Goal: Contribute content: Add original content to the website for others to see

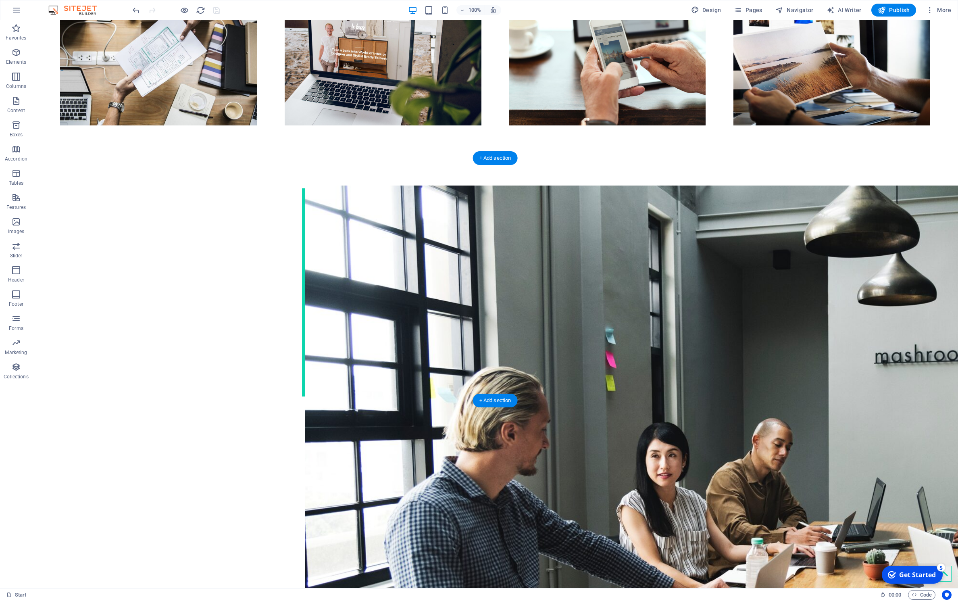
scroll to position [1349, 0]
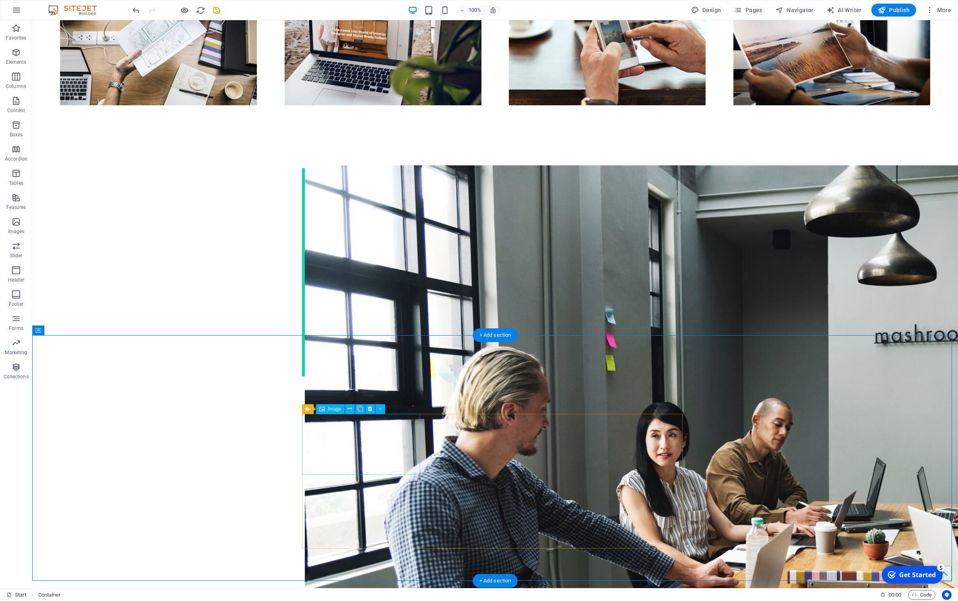
scroll to position [1349, 0]
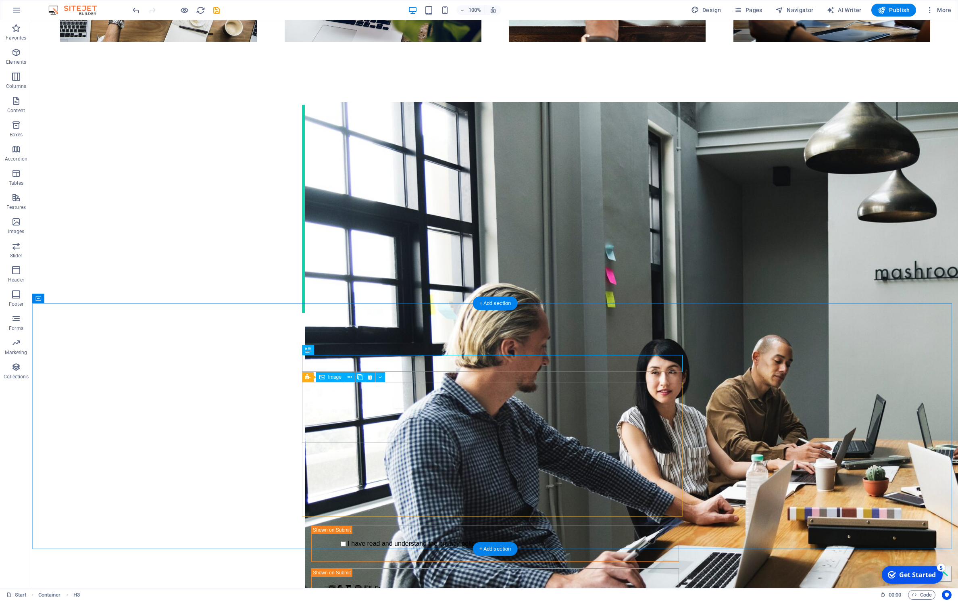
scroll to position [1400, 0]
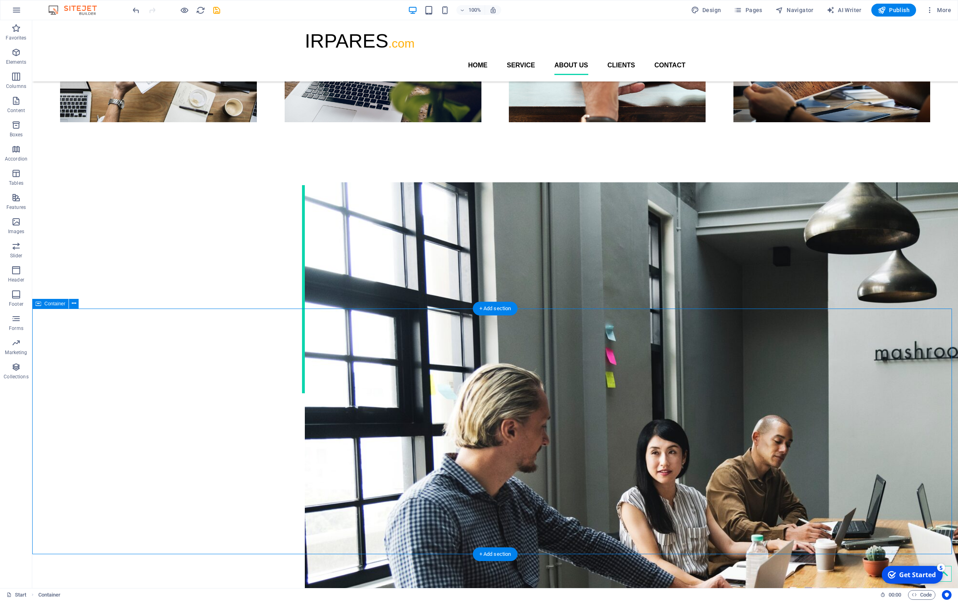
scroll to position [1314, 0]
click at [222, 50] on div "IRPARES .com Home Service About us Clients Contact" at bounding box center [495, 50] width 926 height 61
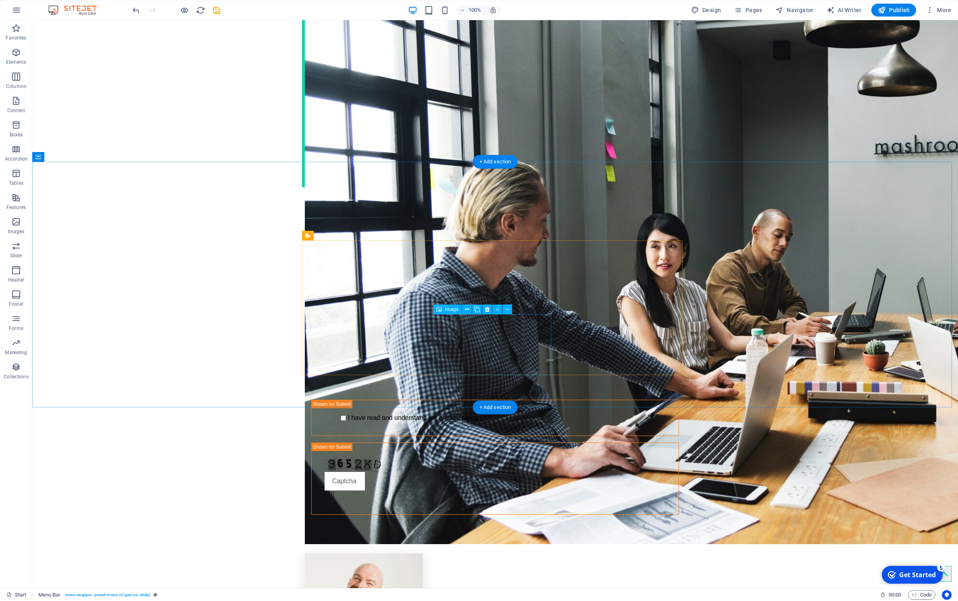
scroll to position [1524, 0]
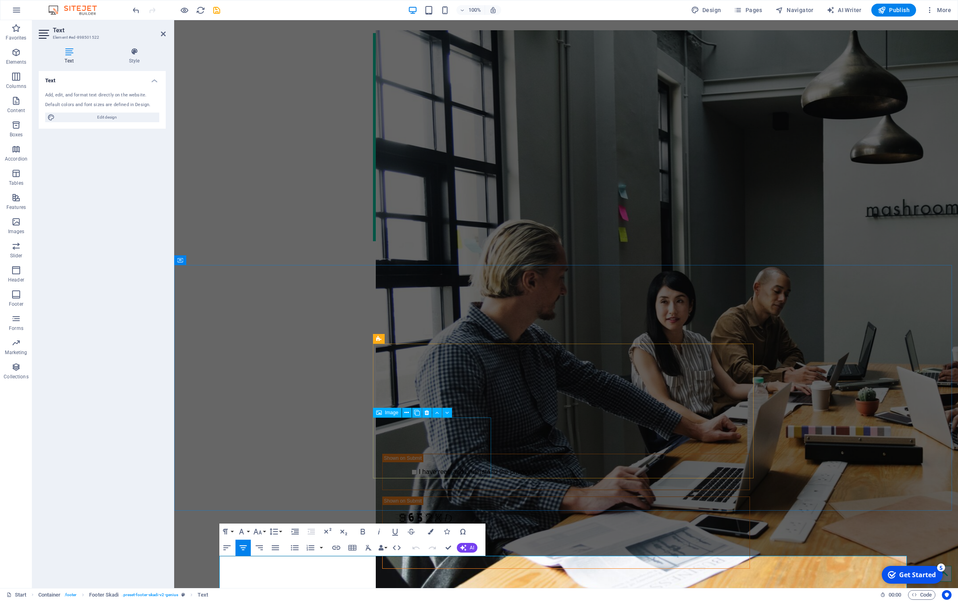
scroll to position [1492, 0]
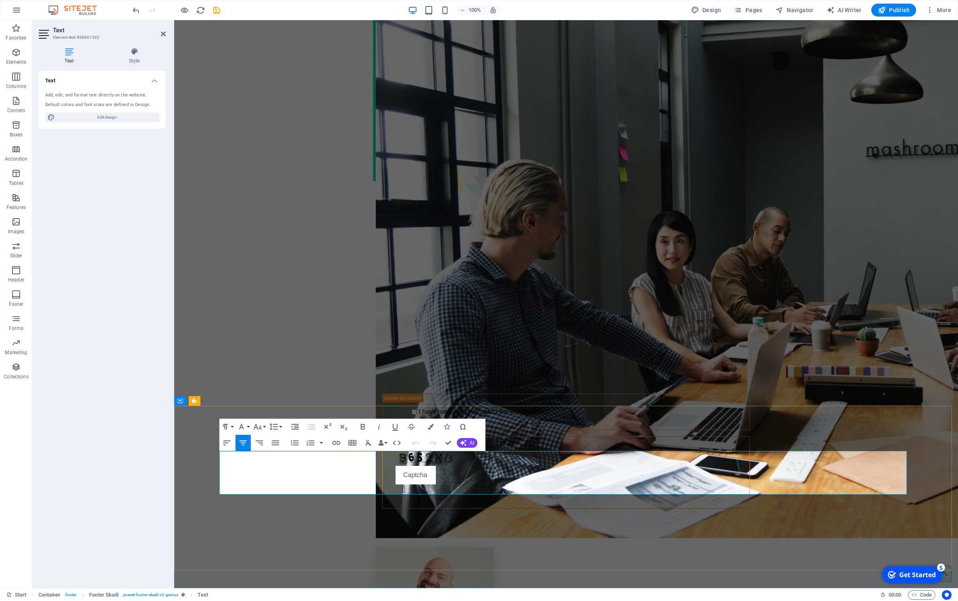
drag, startPoint x: 583, startPoint y: 476, endPoint x: 480, endPoint y: 467, distance: 103.2
click at [261, 427] on icon "button" at bounding box center [258, 427] width 8 height 6
click at [258, 510] on link "60" at bounding box center [266, 510] width 29 height 12
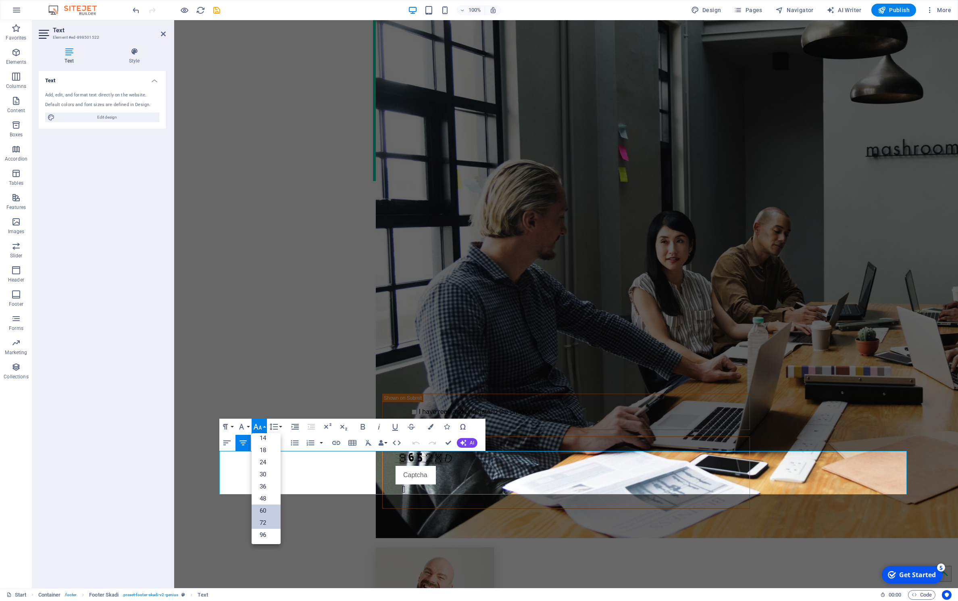
scroll to position [1424, 0]
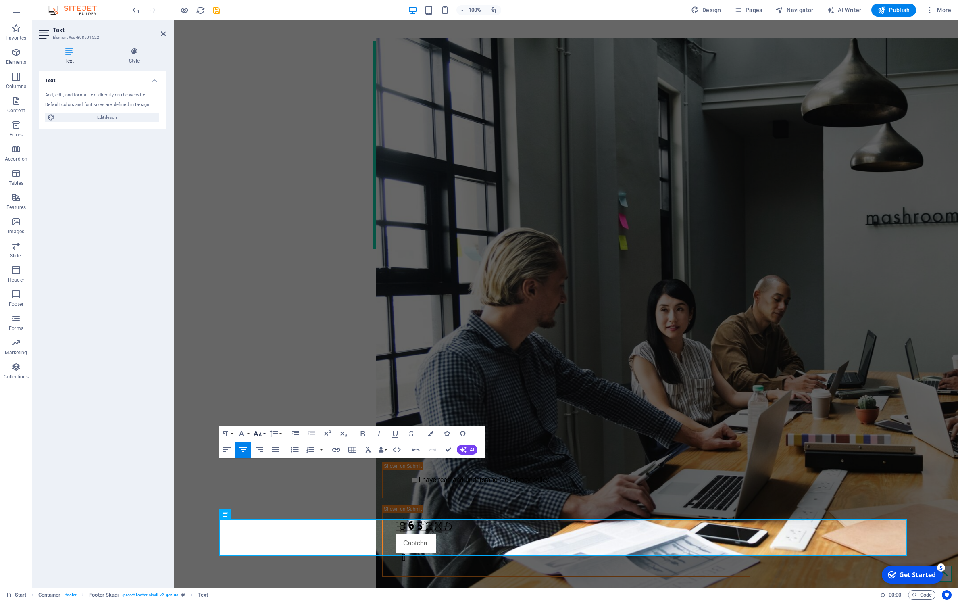
click at [262, 432] on button "Font Size" at bounding box center [259, 433] width 15 height 16
click at [264, 496] on link "36" at bounding box center [266, 493] width 29 height 12
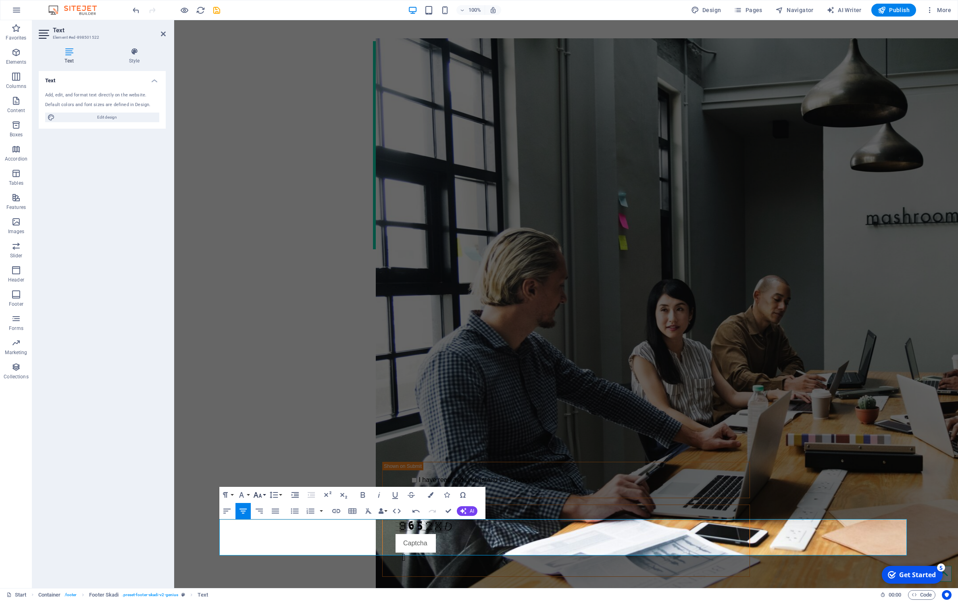
click at [257, 494] on icon "button" at bounding box center [258, 495] width 10 height 10
click at [263, 440] on link "48" at bounding box center [266, 441] width 29 height 12
drag, startPoint x: 619, startPoint y: 544, endPoint x: 567, endPoint y: 545, distance: 52.4
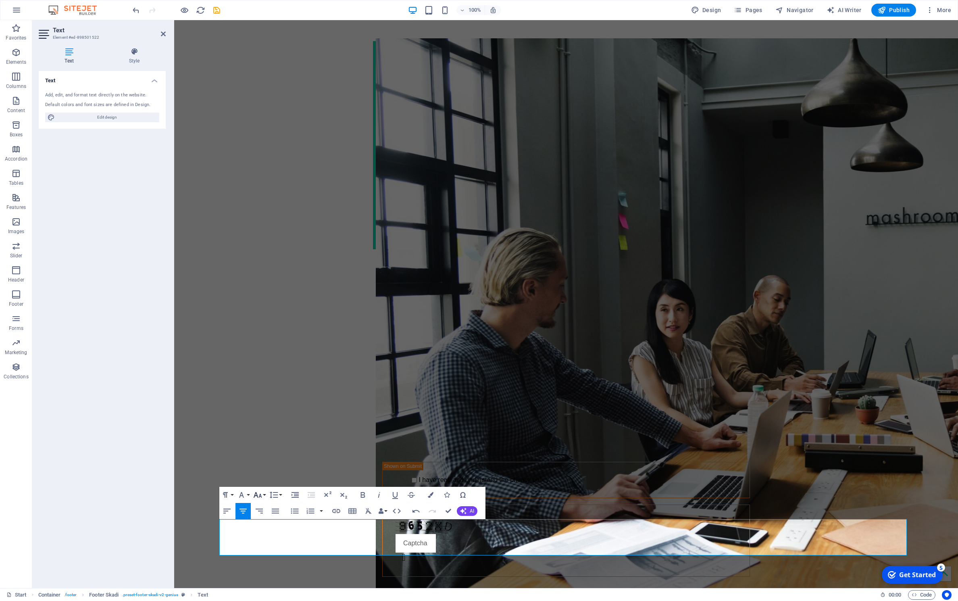
click at [260, 495] on icon "button" at bounding box center [258, 495] width 8 height 6
click at [264, 417] on link "30" at bounding box center [266, 417] width 29 height 12
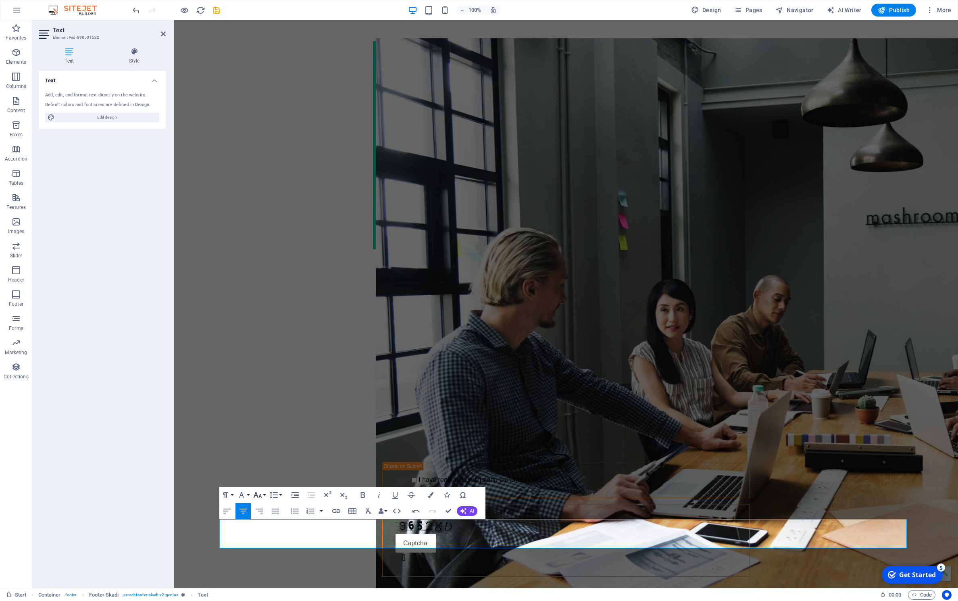
click at [259, 497] on icon "button" at bounding box center [258, 495] width 8 height 6
click at [269, 425] on link "36" at bounding box center [266, 429] width 29 height 12
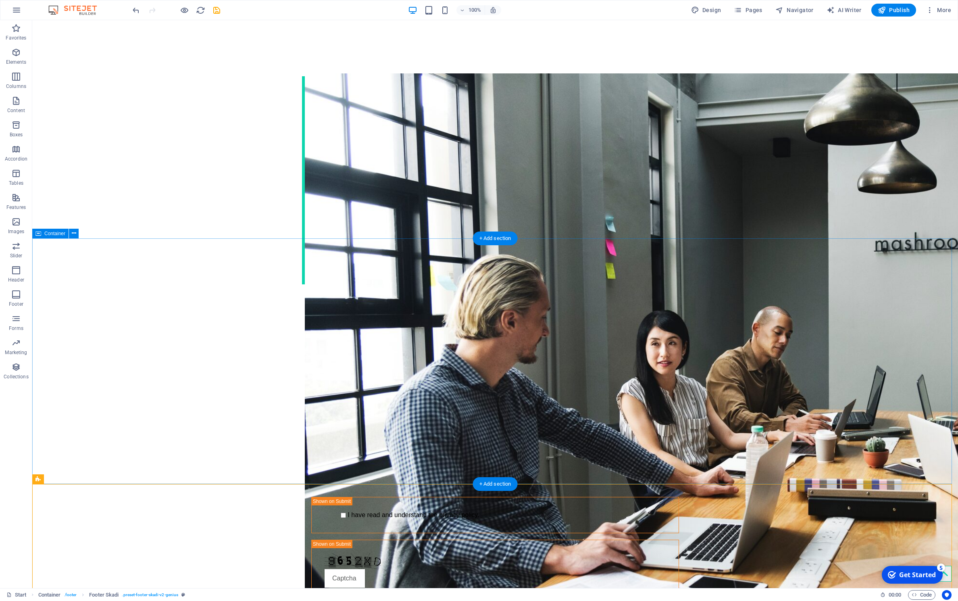
scroll to position [1509, 0]
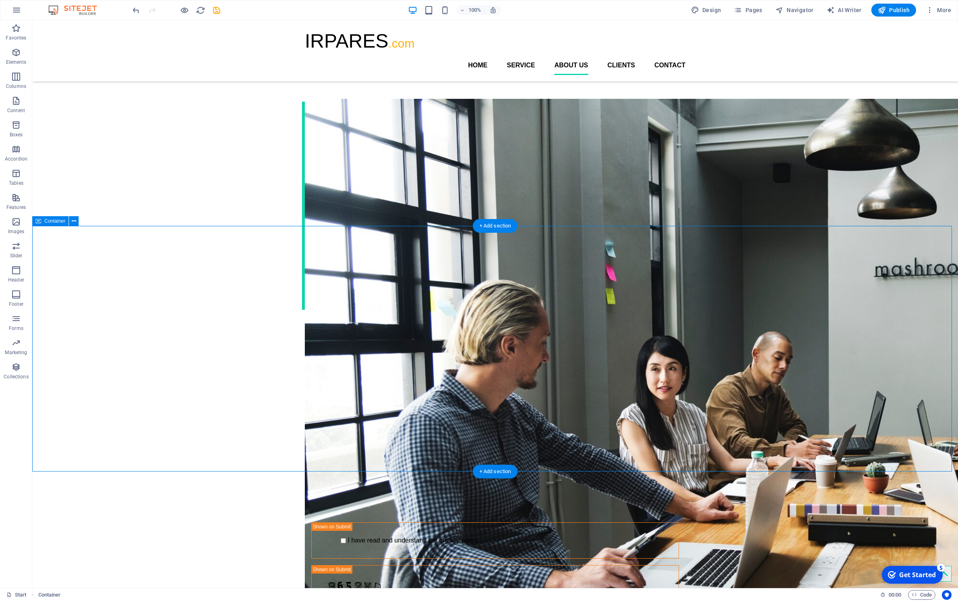
scroll to position [1396, 0]
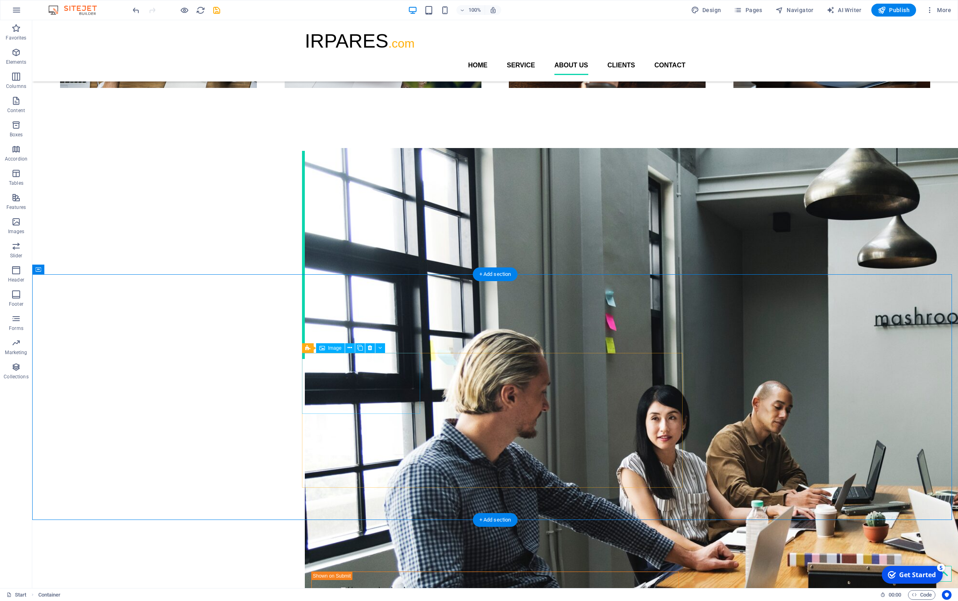
scroll to position [1297, 0]
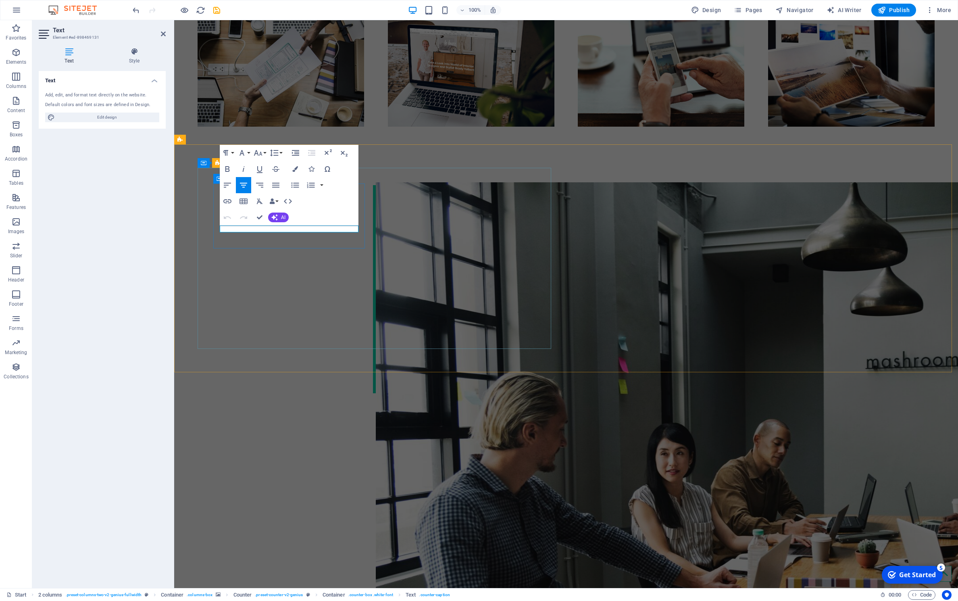
drag, startPoint x: 317, startPoint y: 229, endPoint x: 240, endPoint y: 220, distance: 77.1
drag, startPoint x: 271, startPoint y: 230, endPoint x: 316, endPoint y: 229, distance: 45.2
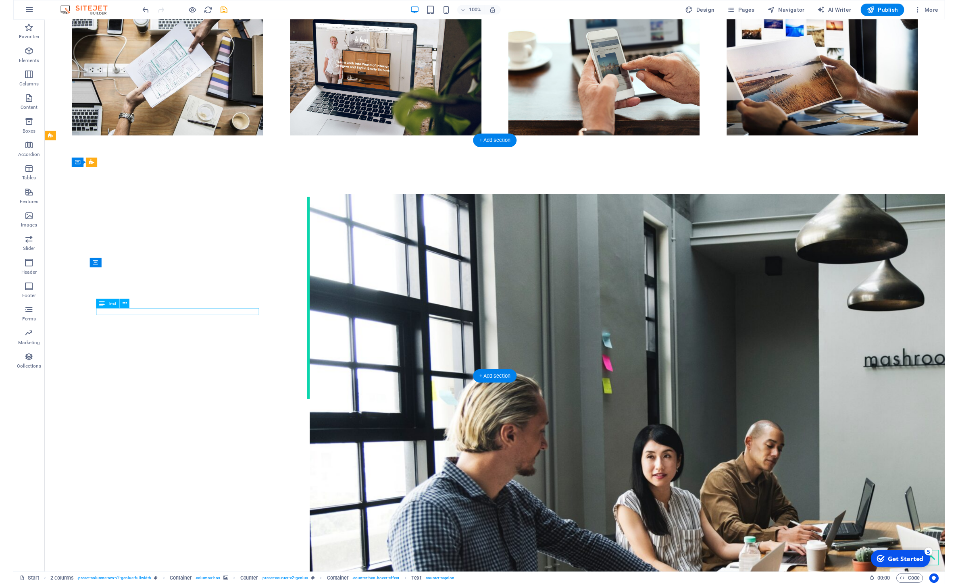
scroll to position [1280, 0]
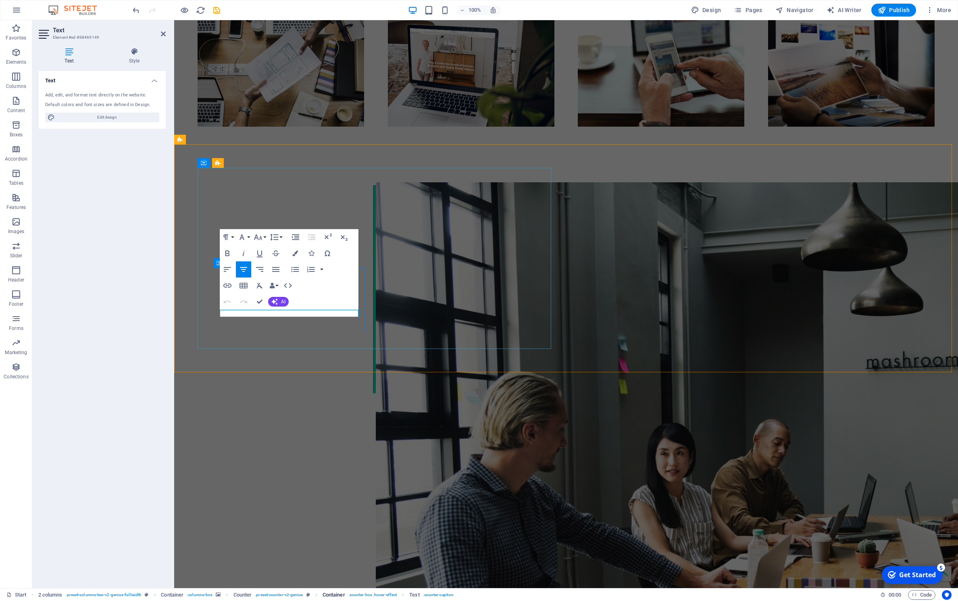
drag, startPoint x: 313, startPoint y: 314, endPoint x: 213, endPoint y: 304, distance: 100.5
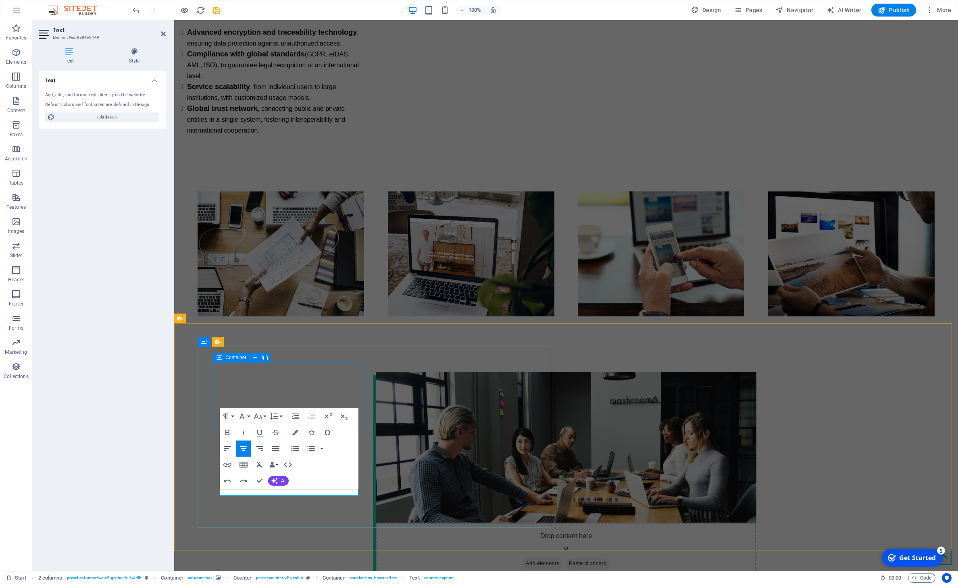
scroll to position [1483, 0]
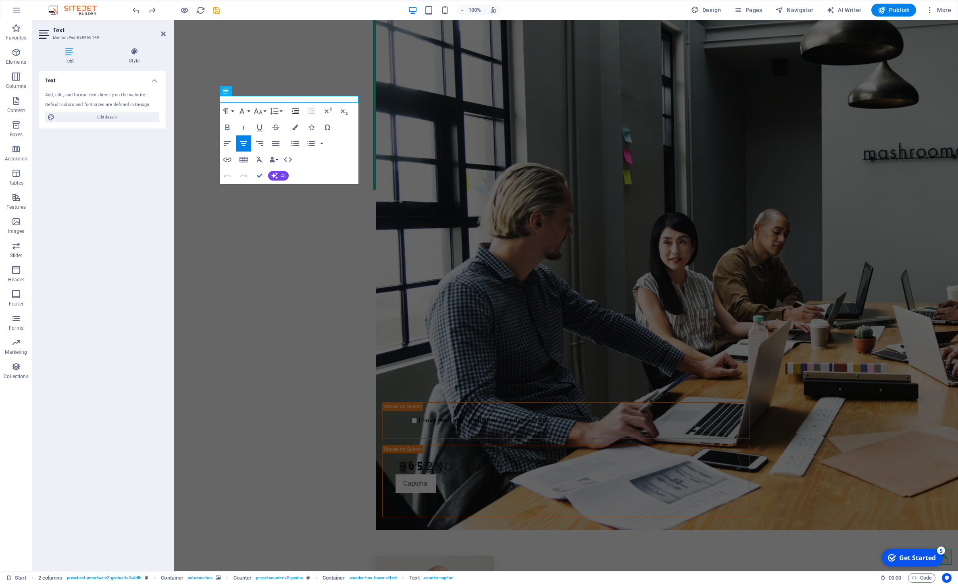
scroll to position [0, 4]
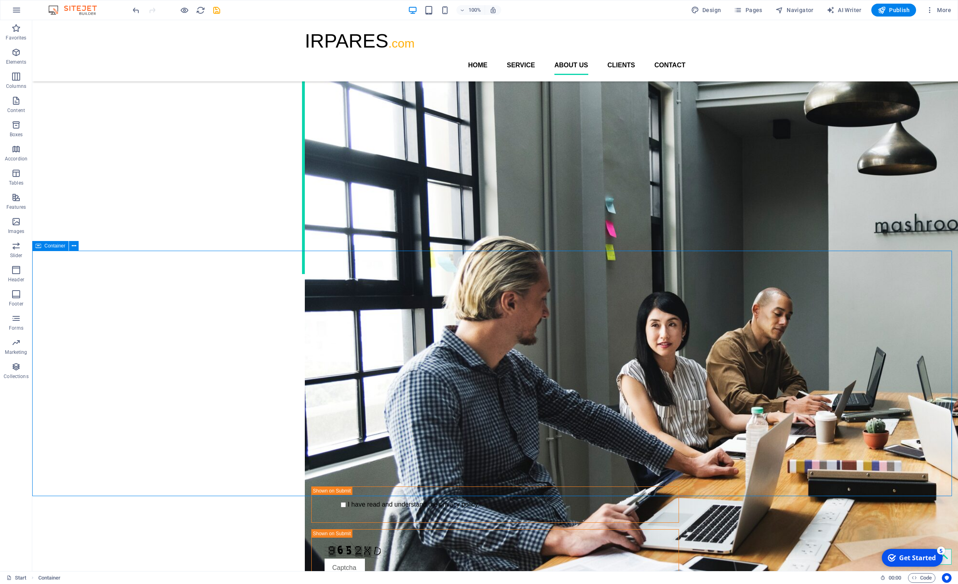
scroll to position [1421, 0]
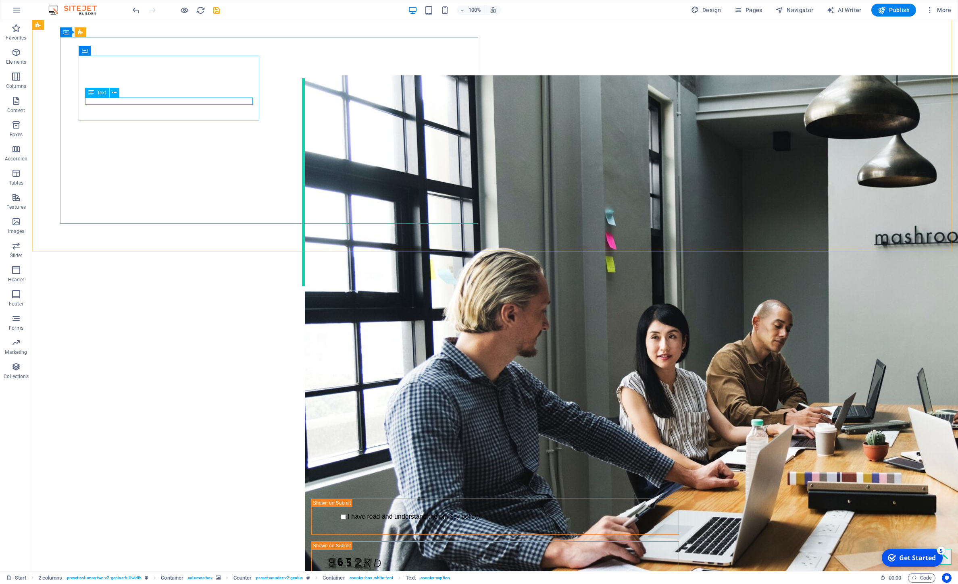
click at [94, 95] on icon at bounding box center [91, 93] width 6 height 10
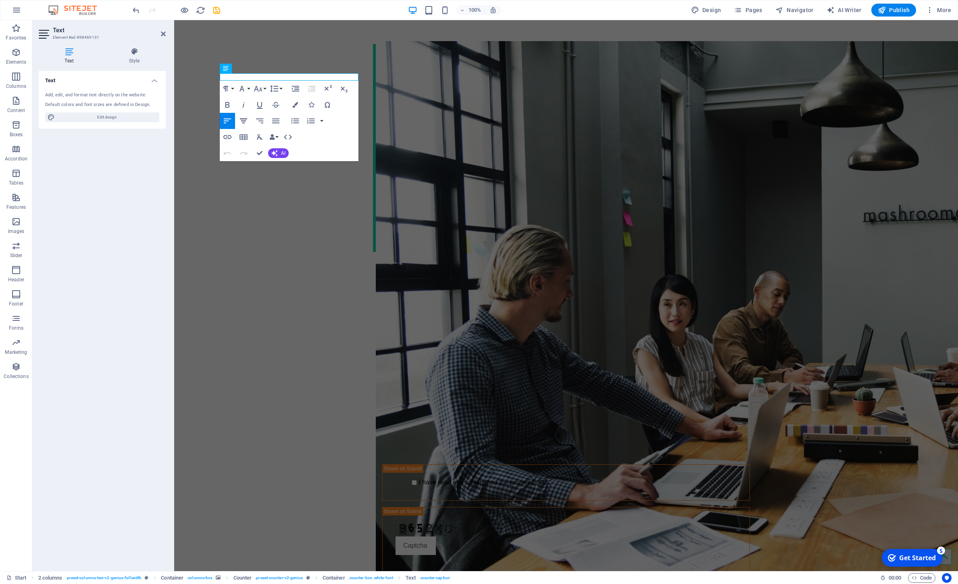
click at [240, 120] on icon "button" at bounding box center [244, 121] width 10 height 10
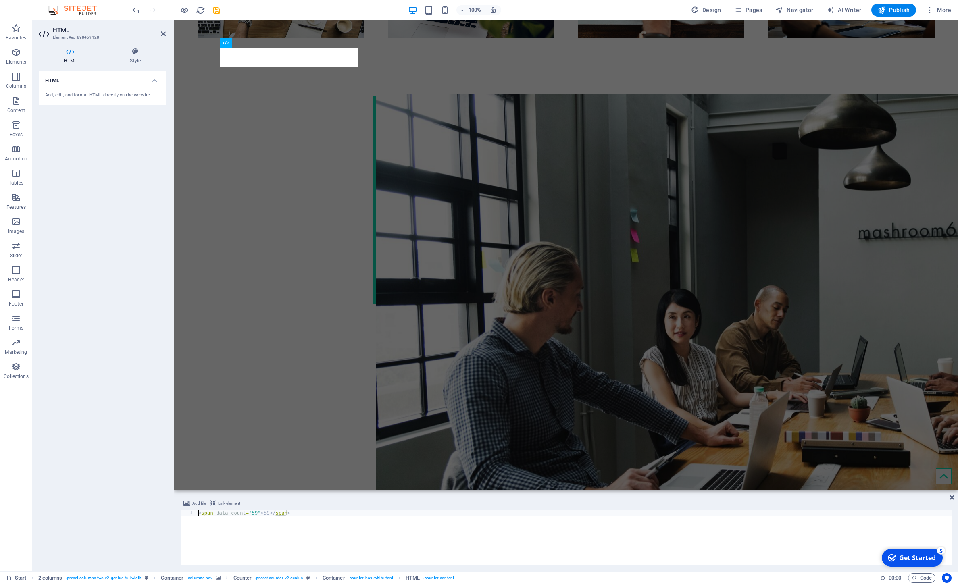
click at [269, 513] on div "< span data-count = "59" > 59 </ span >" at bounding box center [574, 544] width 755 height 68
type textarea "<span data-count="59">59+</span>"
click at [154, 215] on div "HTML Add, edit, and format HTML directly on the website." at bounding box center [102, 318] width 127 height 494
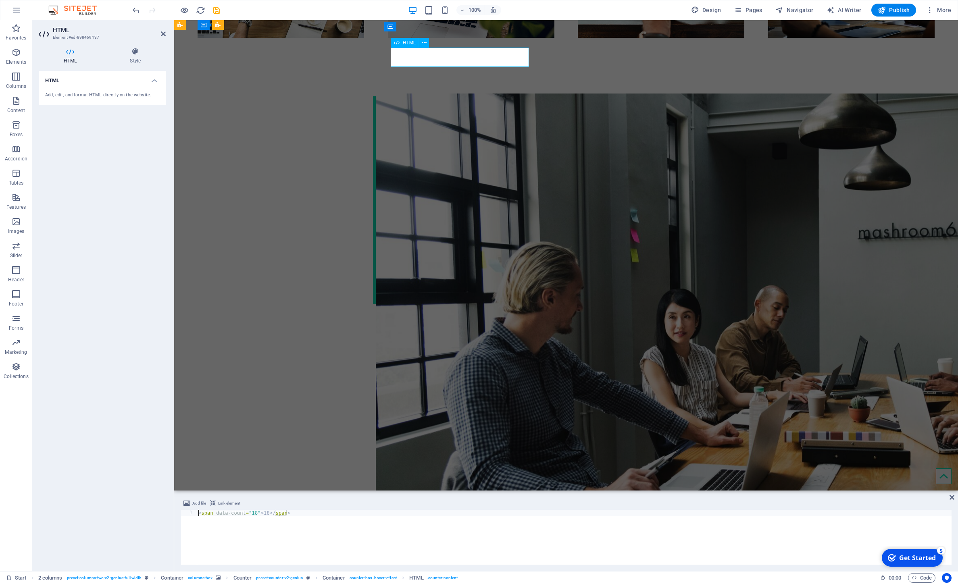
click at [265, 513] on div "< span data-count = "18" > 18 </ span >" at bounding box center [574, 544] width 755 height 68
type textarea "<span data-count="1000">1000+</span>"
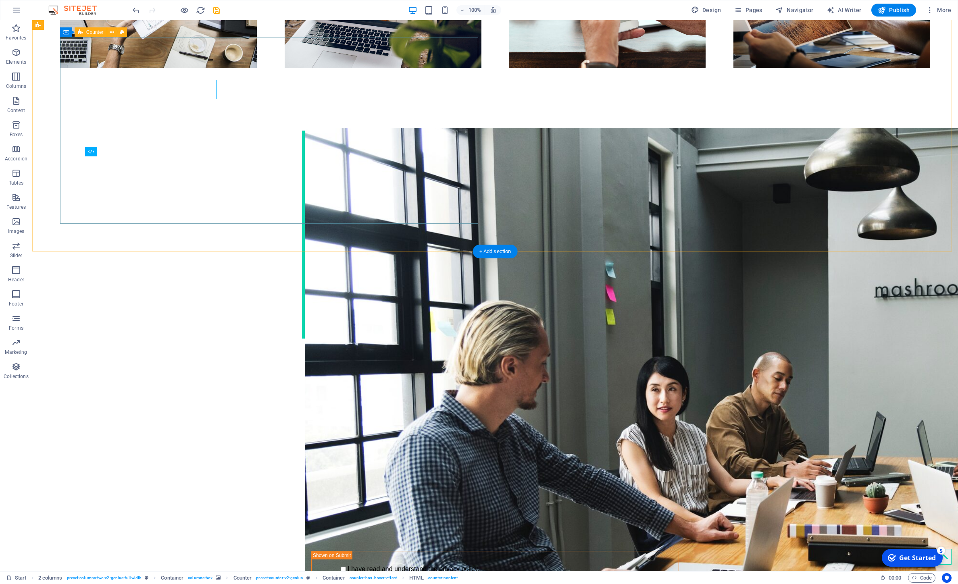
scroll to position [1421, 0]
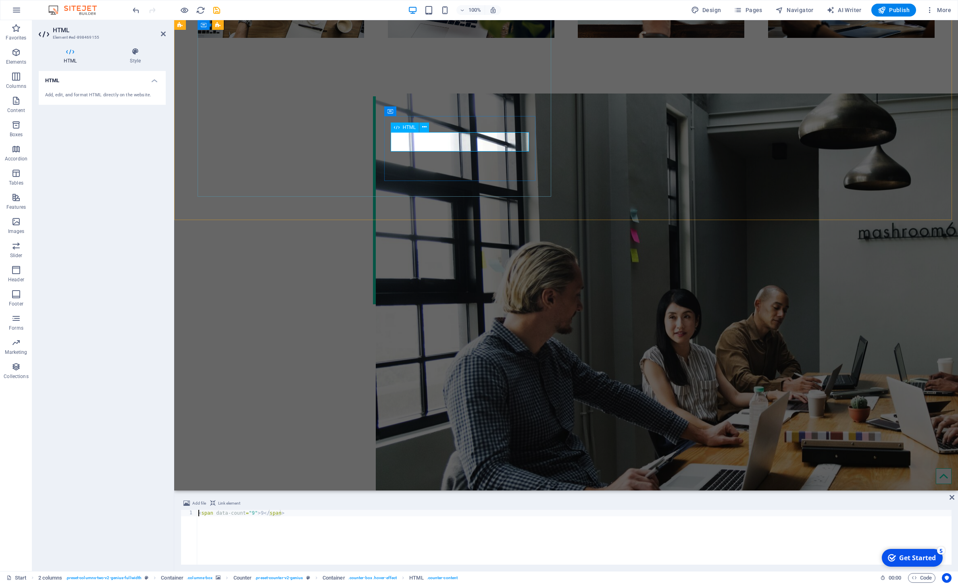
click at [252, 512] on div "< span data-count = "9" > 9 </ span >" at bounding box center [574, 544] width 755 height 68
type textarea "<span data-count="50">50+</span>"
click at [108, 332] on div "HTML Add, edit, and format HTML directly on the website." at bounding box center [102, 318] width 127 height 494
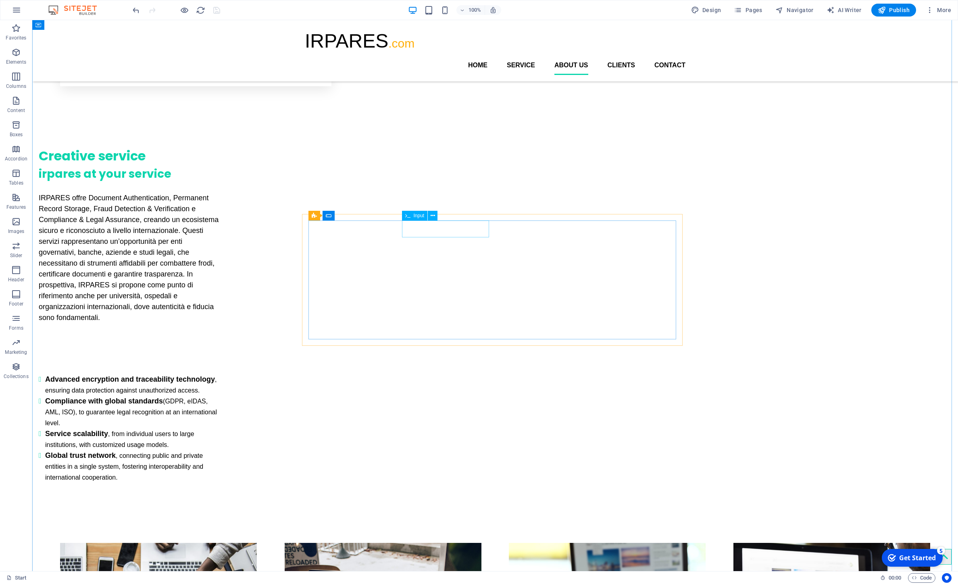
scroll to position [731, 0]
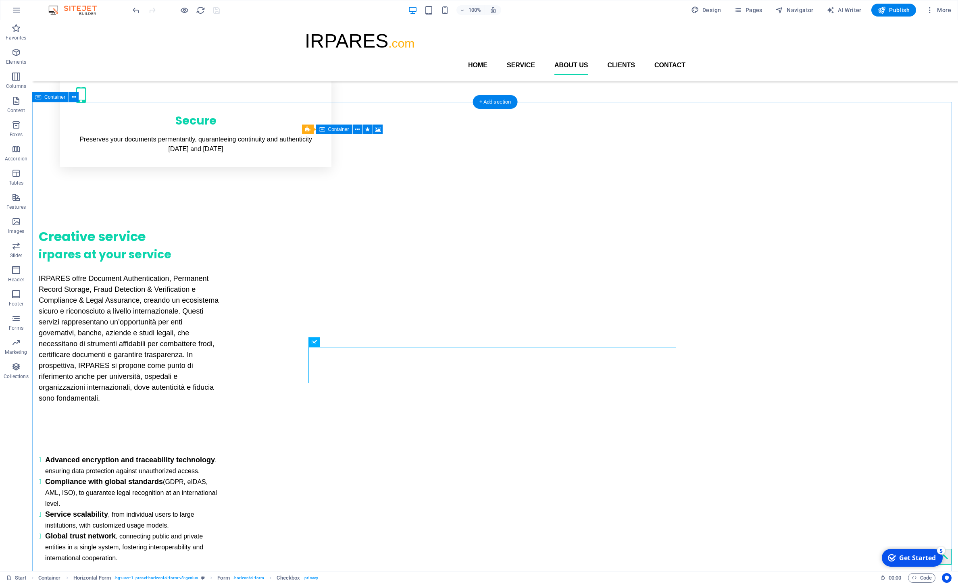
scroll to position [654, 0]
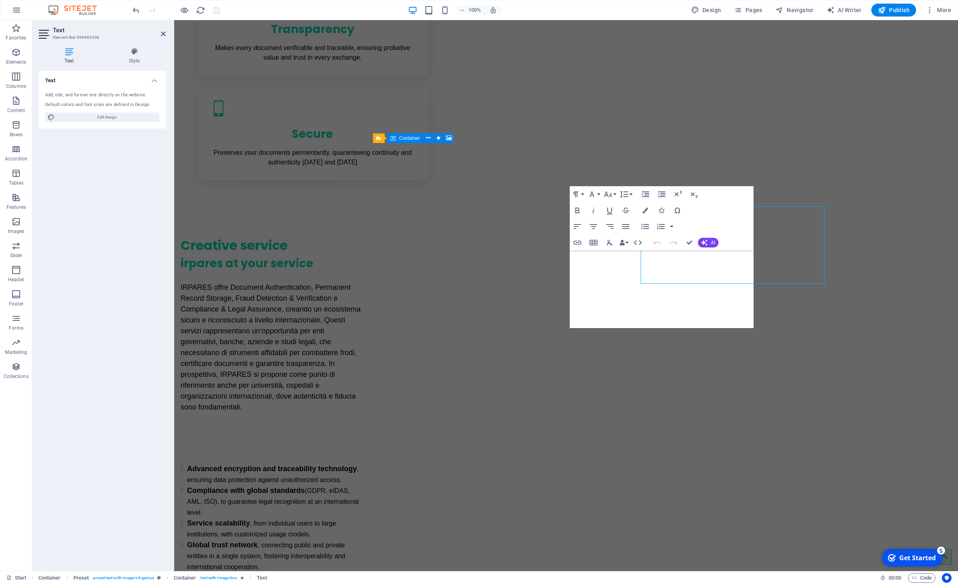
scroll to position [645, 0]
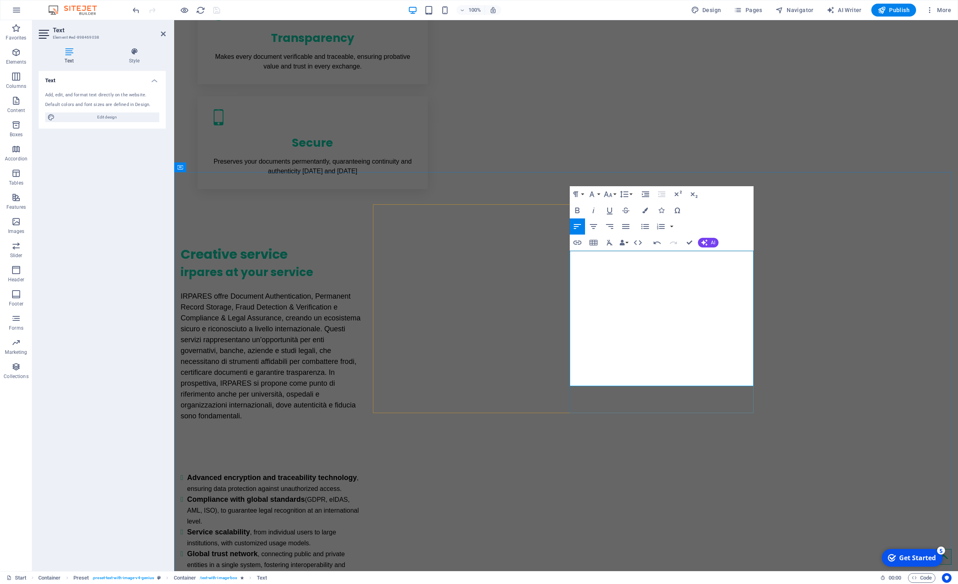
scroll to position [5238, 5]
click at [629, 227] on icon "button" at bounding box center [625, 226] width 7 height 5
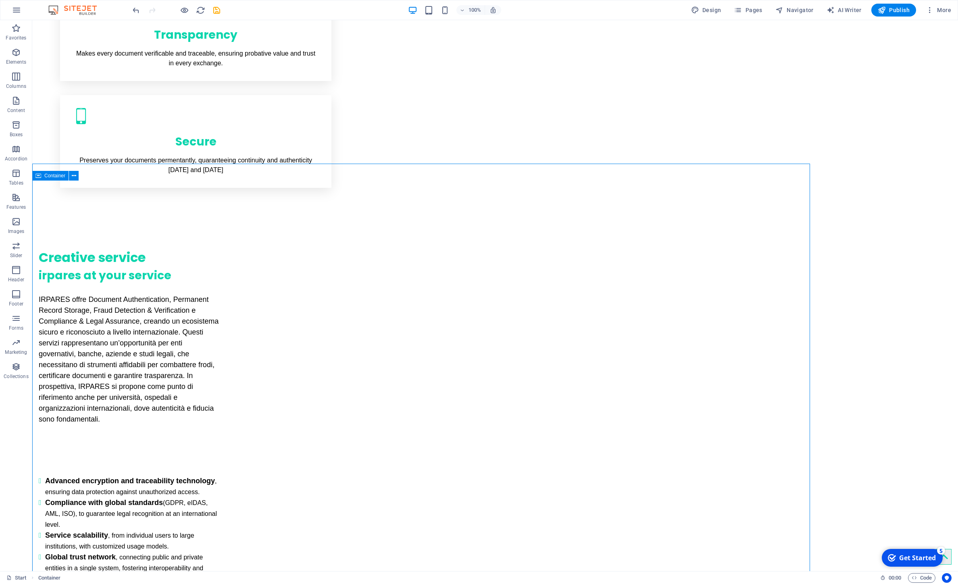
scroll to position [654, 0]
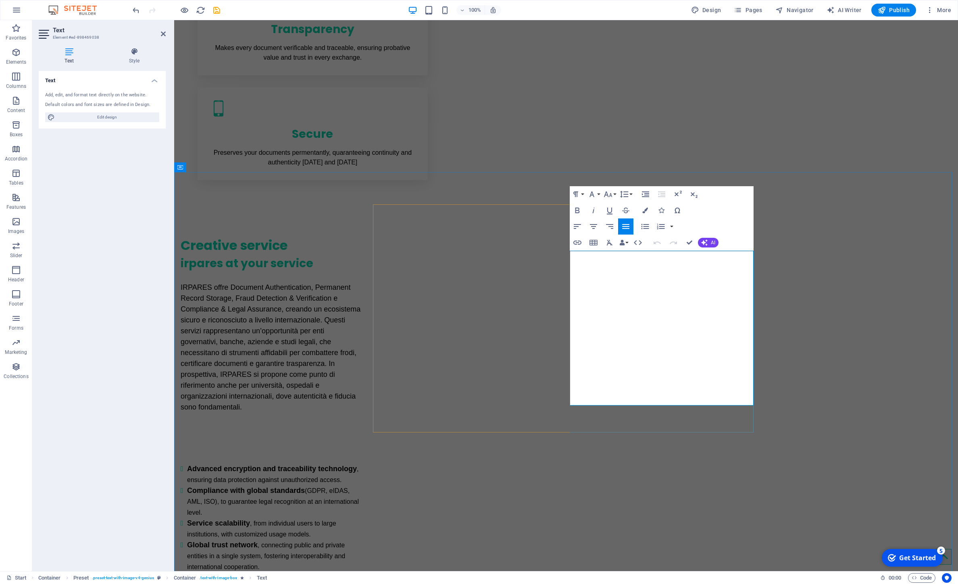
scroll to position [645, 0]
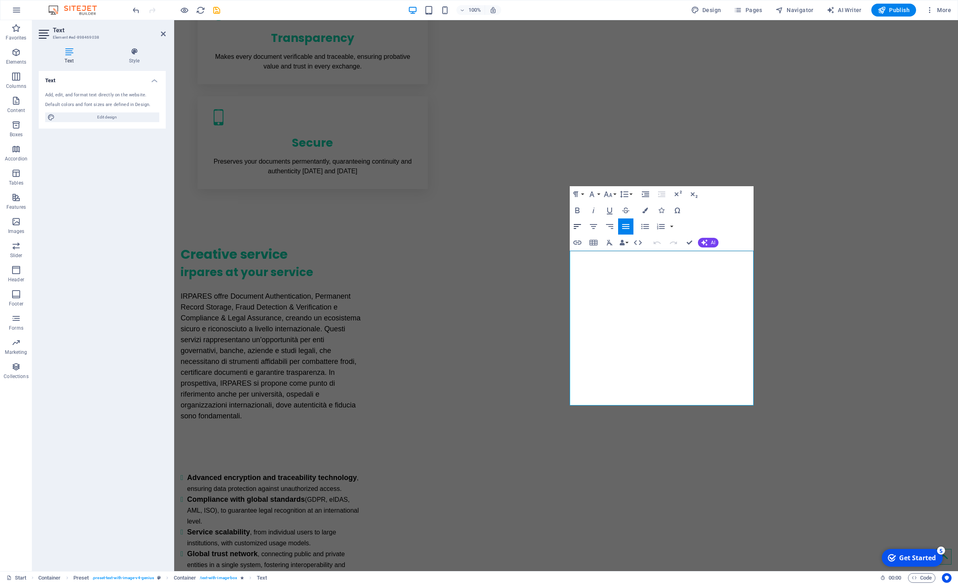
click at [579, 227] on icon "button" at bounding box center [578, 227] width 10 height 10
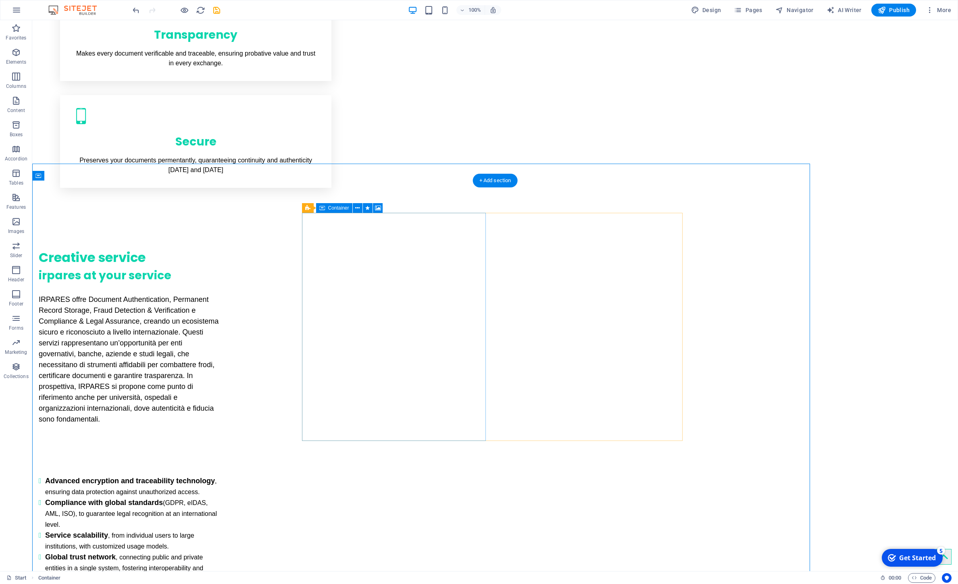
scroll to position [654, 0]
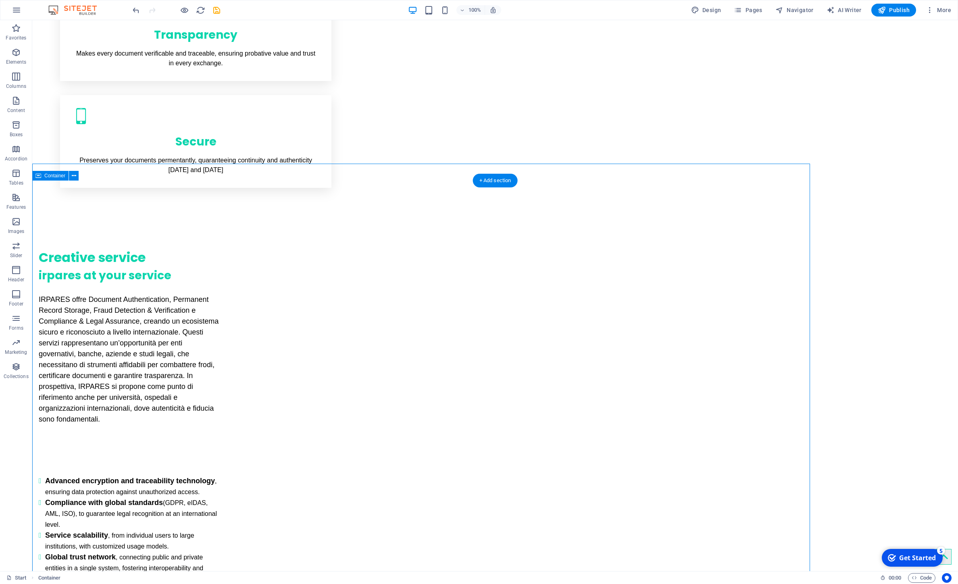
scroll to position [654, 0]
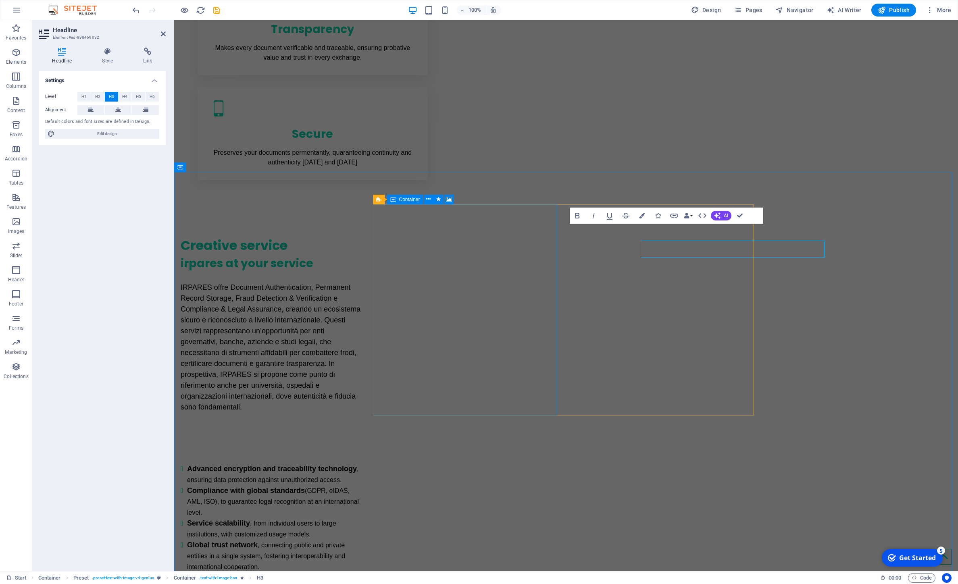
scroll to position [645, 0]
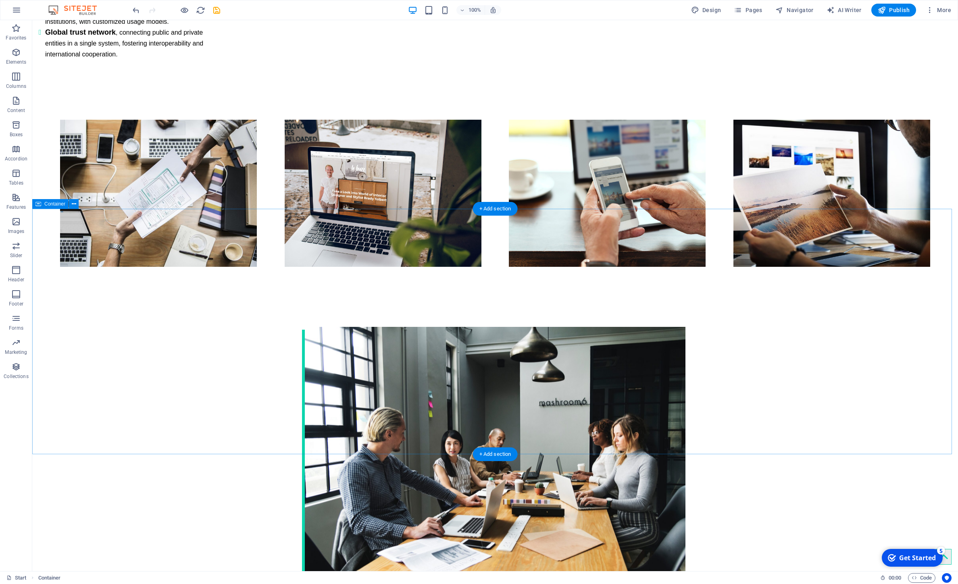
scroll to position [1609, 0]
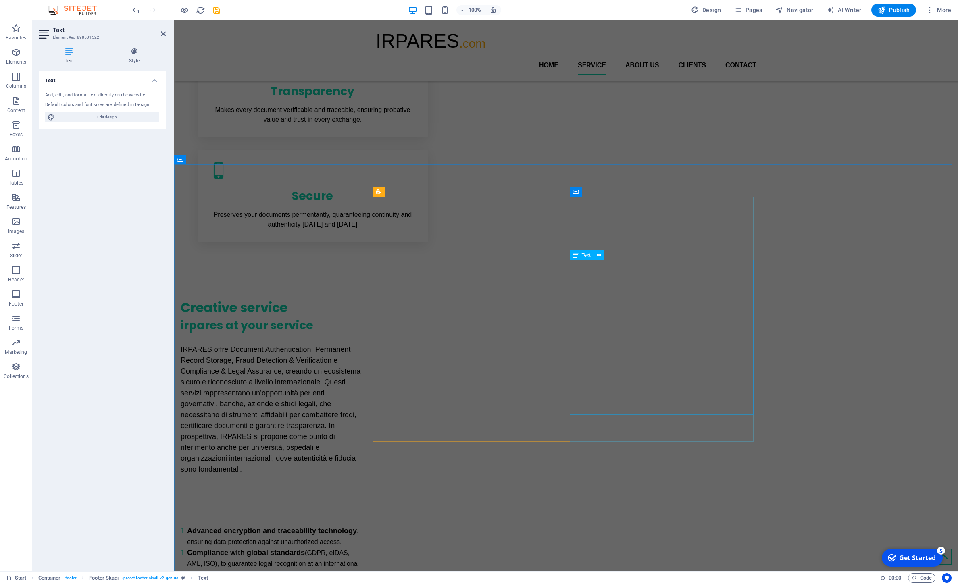
scroll to position [533, 0]
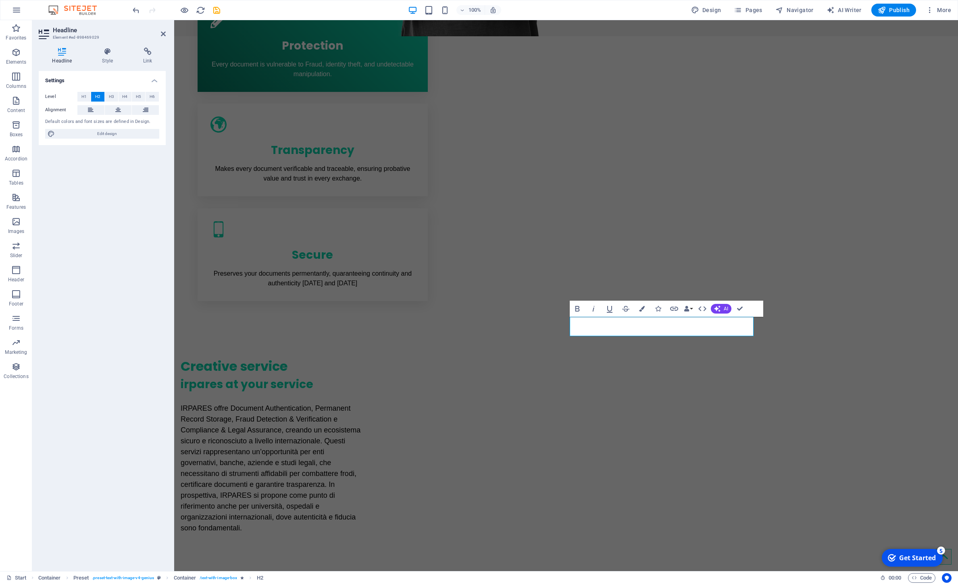
click at [587, 317] on div "H2" at bounding box center [579, 312] width 18 height 10
drag, startPoint x: 612, startPoint y: 329, endPoint x: 712, endPoint y: 329, distance: 100.0
drag, startPoint x: 710, startPoint y: 328, endPoint x: 614, endPoint y: 329, distance: 95.6
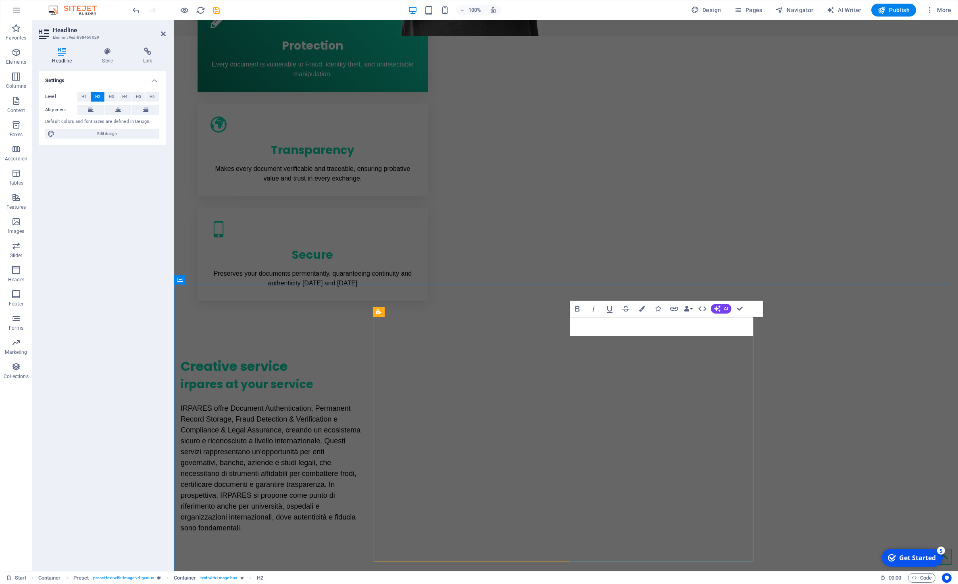
click at [644, 306] on icon "button" at bounding box center [642, 309] width 6 height 6
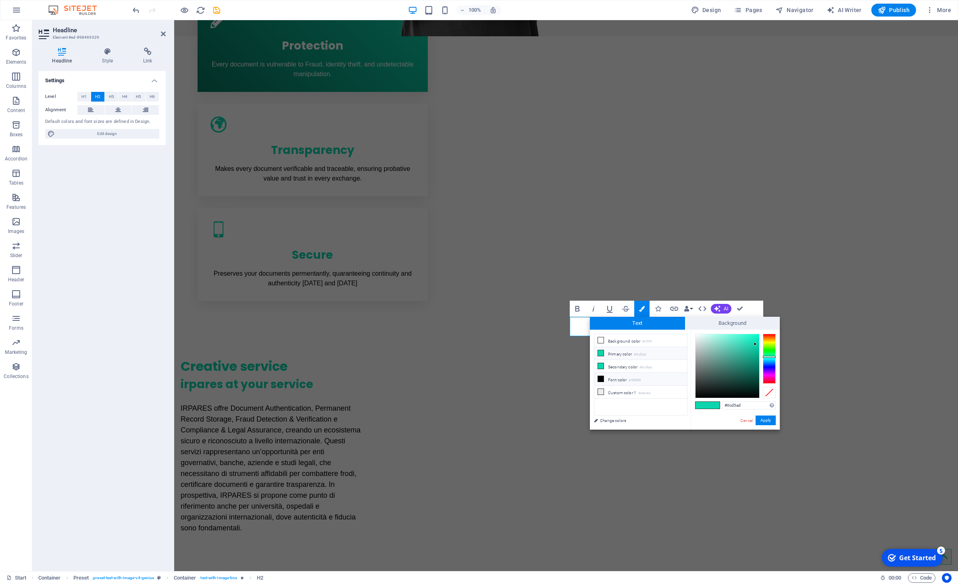
click at [607, 378] on li "Font color #000000" at bounding box center [640, 379] width 93 height 13
type input "#000000"
click at [767, 422] on button "Apply" at bounding box center [766, 421] width 20 height 10
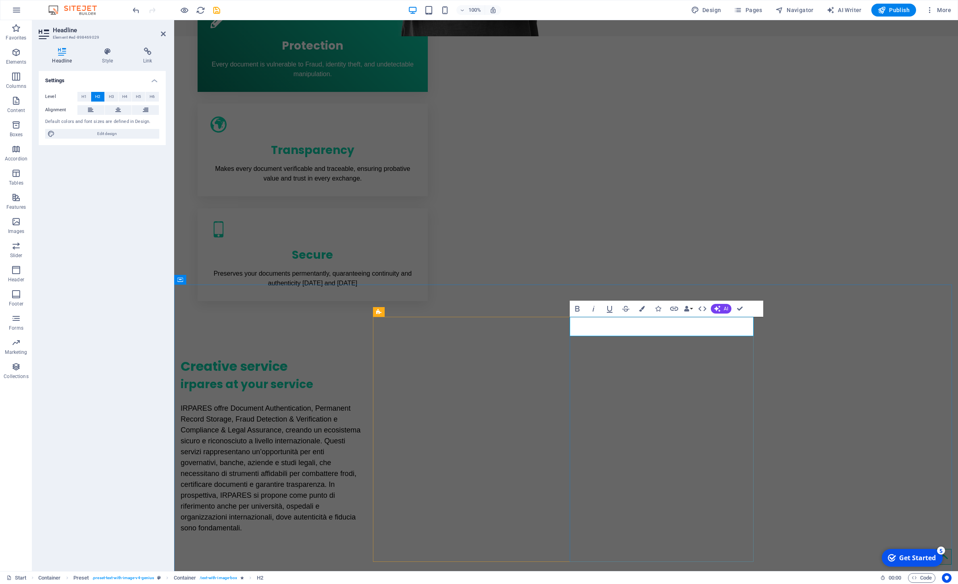
drag, startPoint x: 696, startPoint y: 329, endPoint x: 666, endPoint y: 332, distance: 29.6
click at [641, 309] on icon "button" at bounding box center [642, 309] width 6 height 6
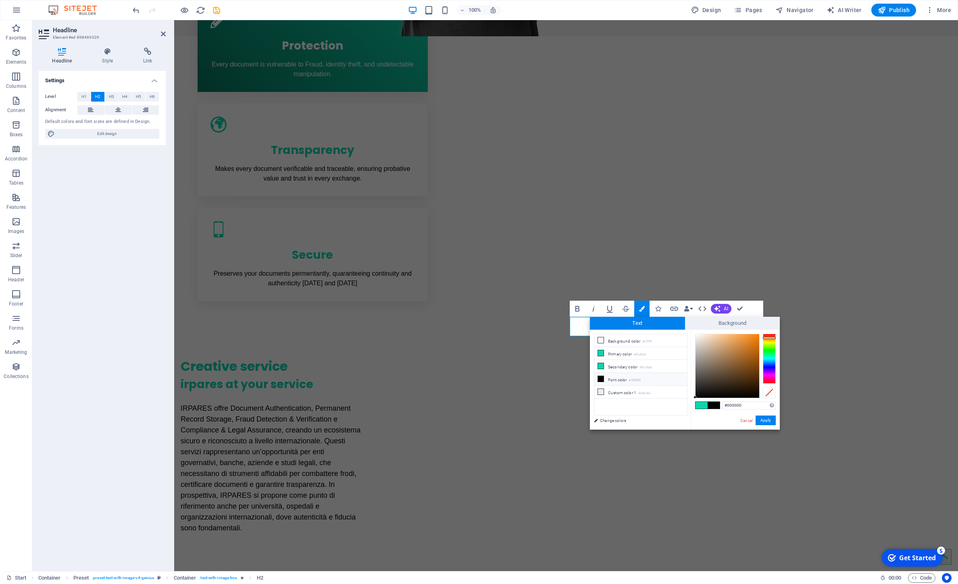
click at [768, 338] on div at bounding box center [769, 359] width 13 height 50
click at [767, 341] on div at bounding box center [769, 359] width 13 height 50
drag, startPoint x: 767, startPoint y: 341, endPoint x: 768, endPoint y: 337, distance: 4.1
click at [768, 337] on div at bounding box center [769, 337] width 13 height 2
click at [769, 339] on div at bounding box center [769, 359] width 13 height 50
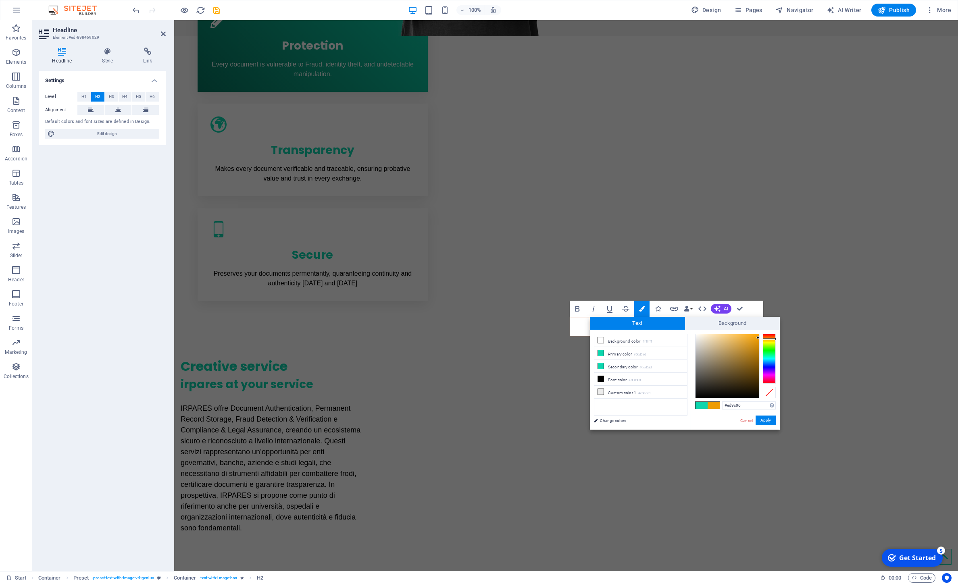
type input "#ee9c03"
drag, startPoint x: 746, startPoint y: 341, endPoint x: 758, endPoint y: 338, distance: 12.5
click at [758, 338] on div at bounding box center [728, 366] width 64 height 64
click at [746, 419] on link "Cancel" at bounding box center [746, 421] width 14 height 6
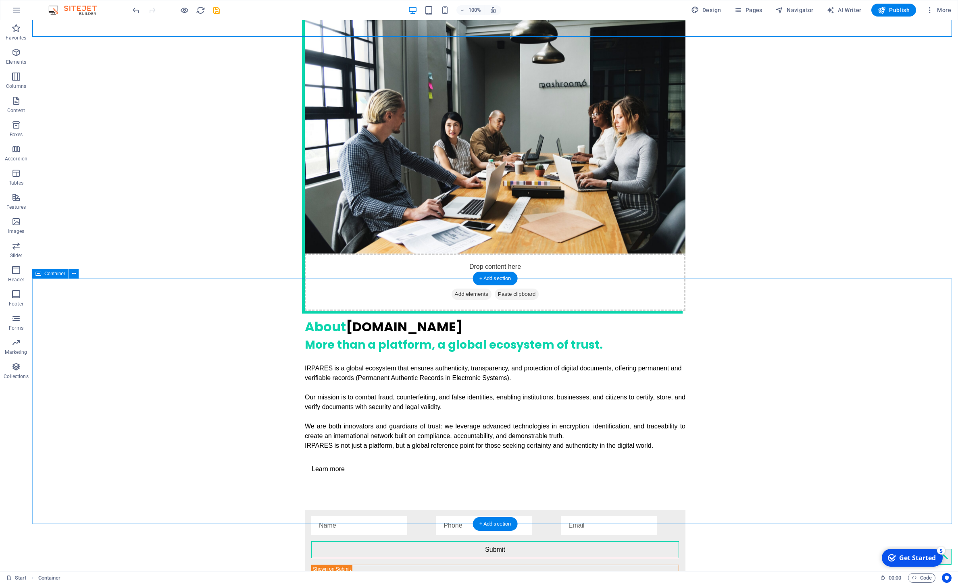
scroll to position [1535, 0]
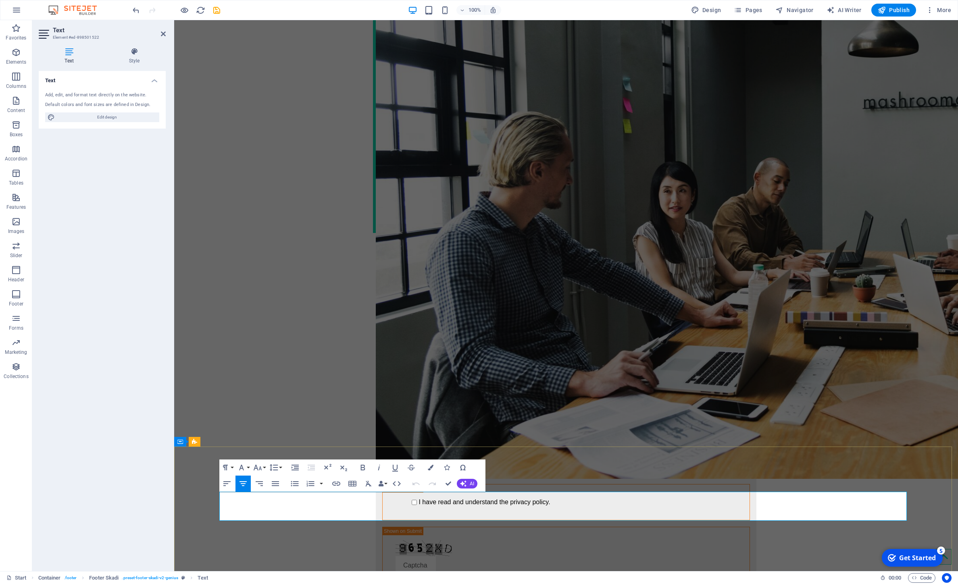
drag, startPoint x: 612, startPoint y: 510, endPoint x: 578, endPoint y: 510, distance: 34.3
click at [257, 469] on icon "button" at bounding box center [258, 468] width 8 height 6
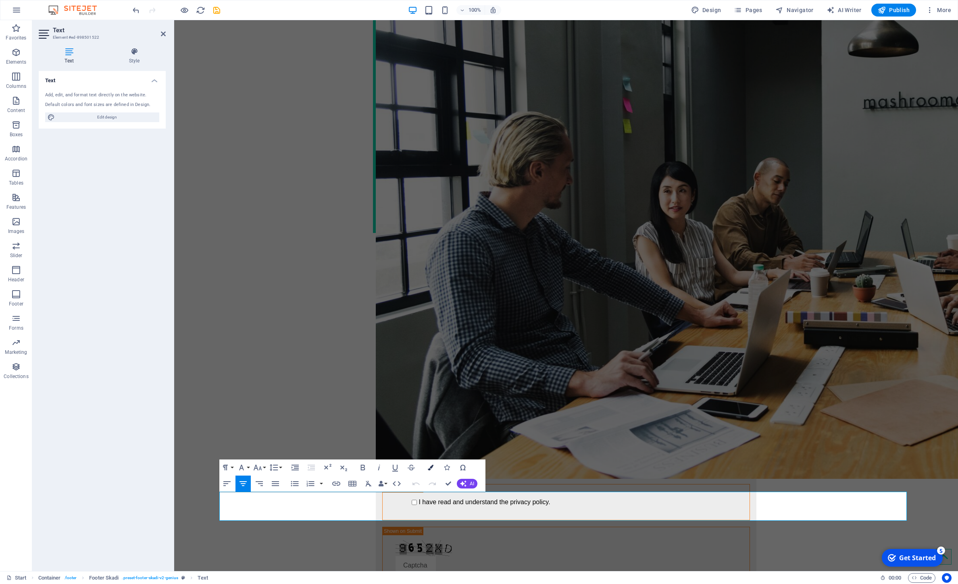
click at [431, 469] on icon "button" at bounding box center [431, 468] width 6 height 6
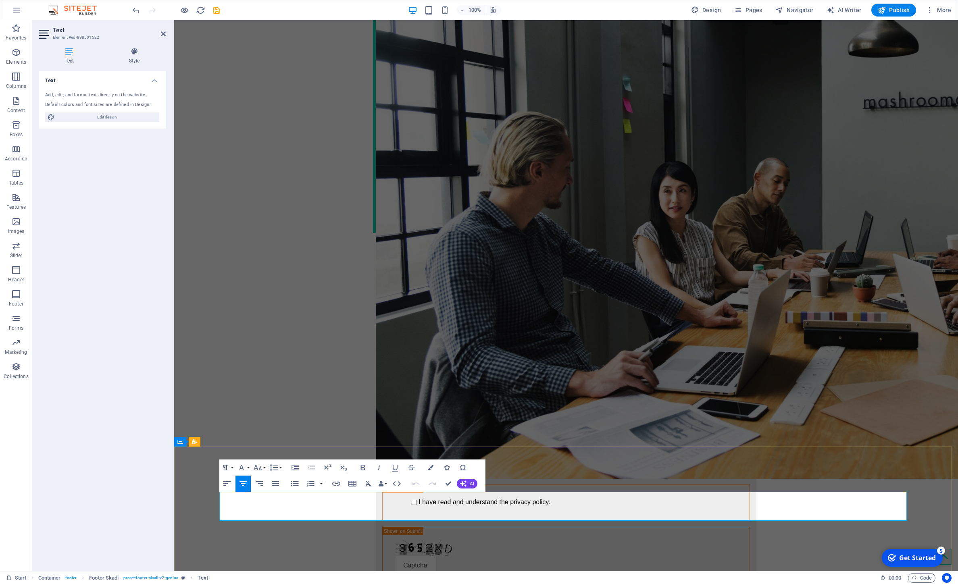
click at [427, 467] on button "Colors" at bounding box center [430, 468] width 15 height 16
type input "#ffae08"
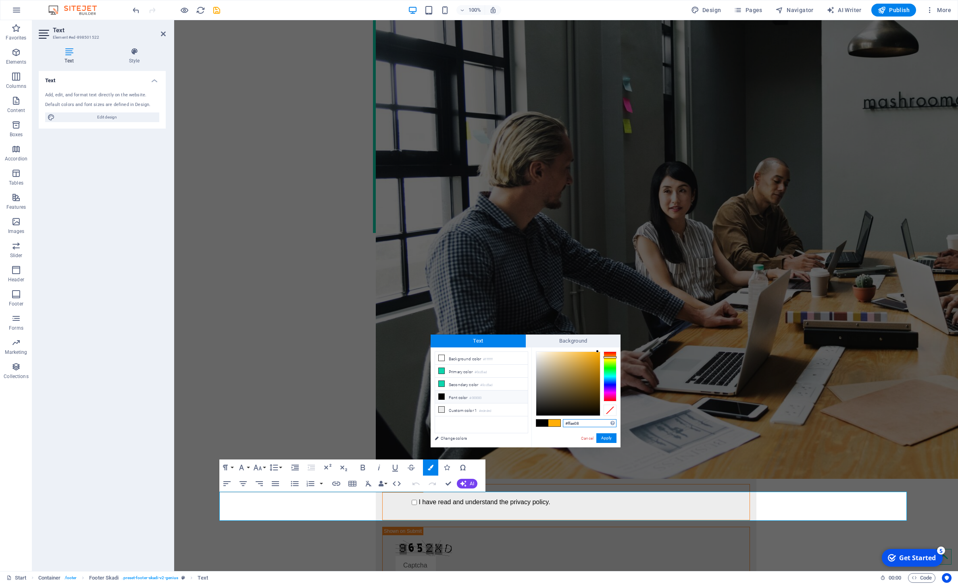
drag, startPoint x: 588, startPoint y: 424, endPoint x: 550, endPoint y: 424, distance: 37.5
click at [563, 424] on input "#ffae08" at bounding box center [590, 423] width 54 height 8
copy span "​ o"
click at [584, 441] on link "Cancel" at bounding box center [587, 438] width 14 height 6
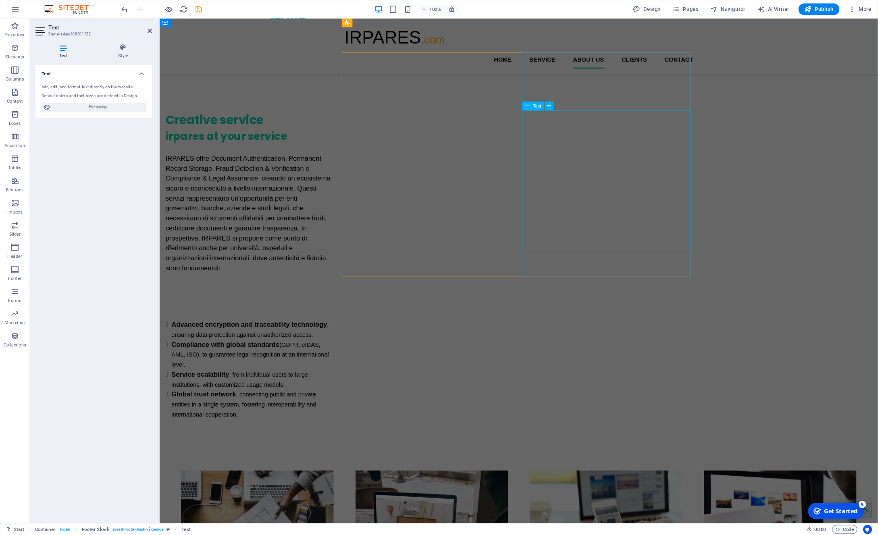
scroll to position [413, 0]
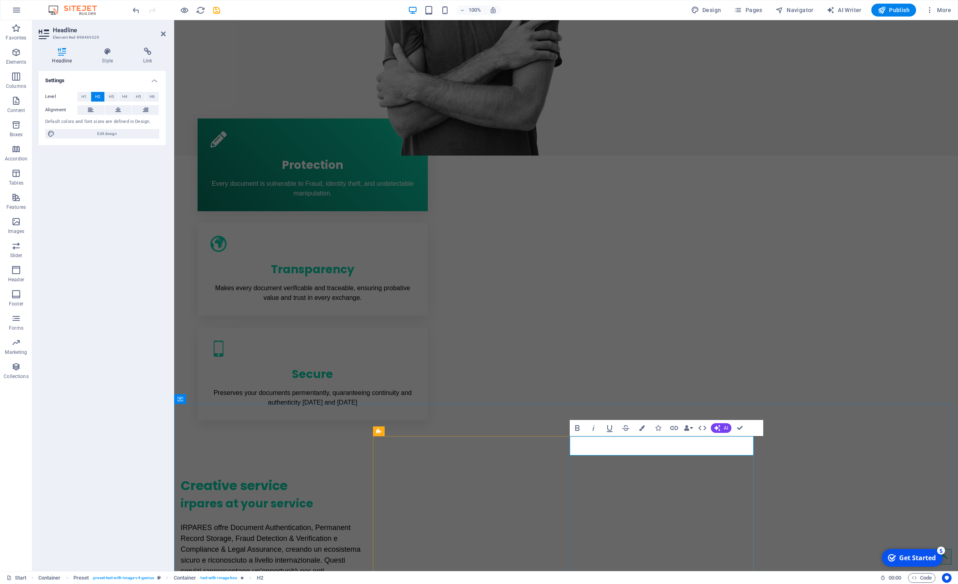
drag, startPoint x: 666, startPoint y: 448, endPoint x: 733, endPoint y: 448, distance: 66.5
click at [645, 428] on button "Colors" at bounding box center [641, 428] width 15 height 16
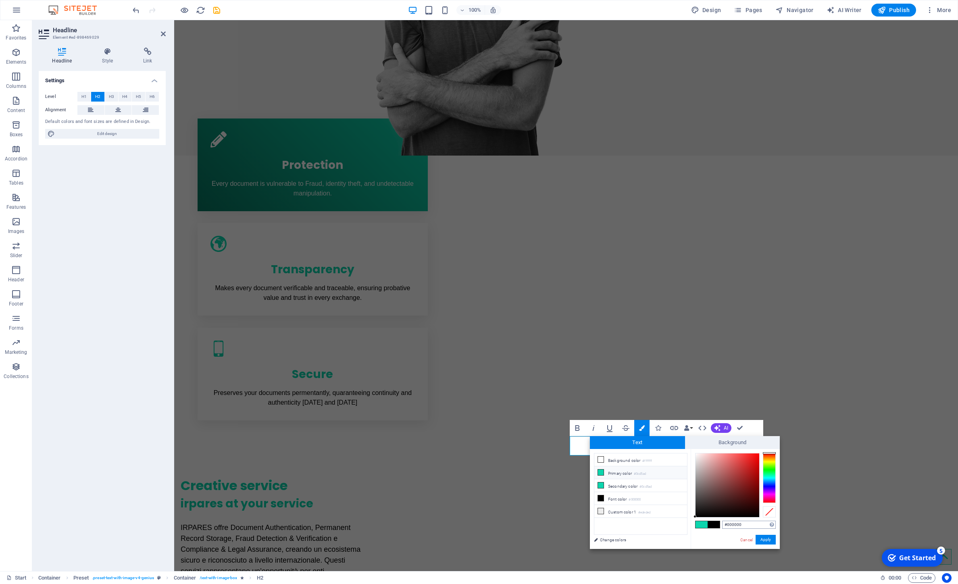
drag, startPoint x: 746, startPoint y: 526, endPoint x: 662, endPoint y: 508, distance: 85.8
click at [722, 521] on input "#000000" at bounding box center [749, 525] width 54 height 8
type input "#ffae08"
click at [771, 542] on button "Apply" at bounding box center [766, 540] width 20 height 10
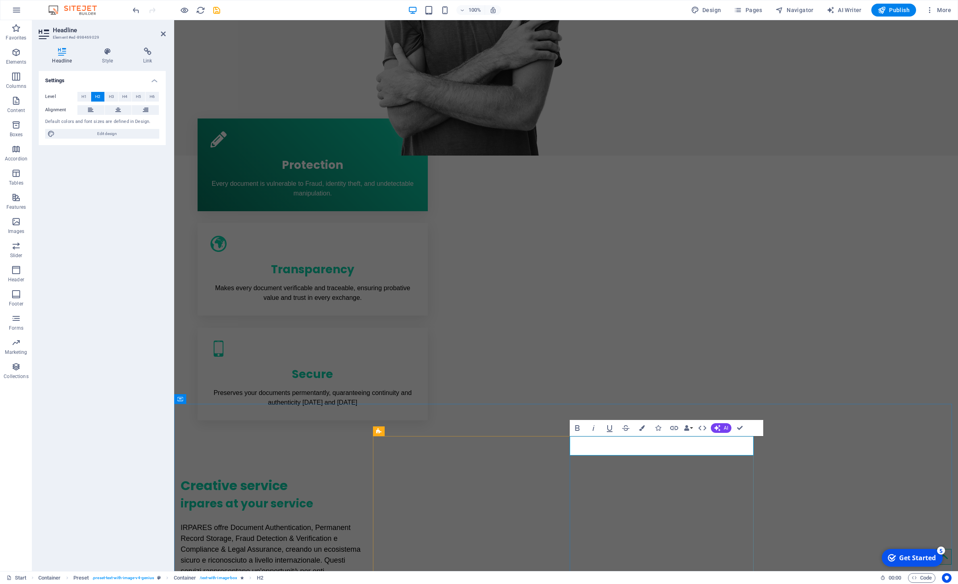
drag, startPoint x: 665, startPoint y: 449, endPoint x: 701, endPoint y: 448, distance: 35.5
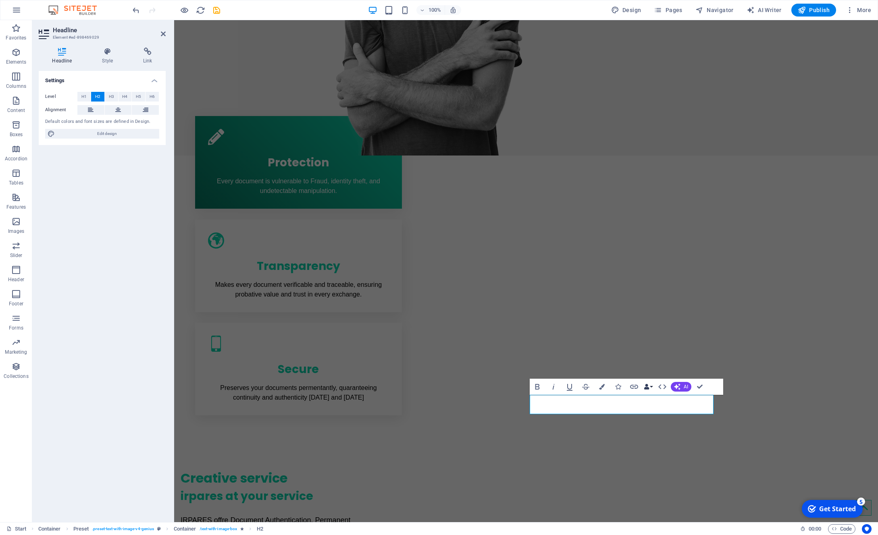
click at [652, 386] on button "Data Bindings" at bounding box center [648, 387] width 11 height 16
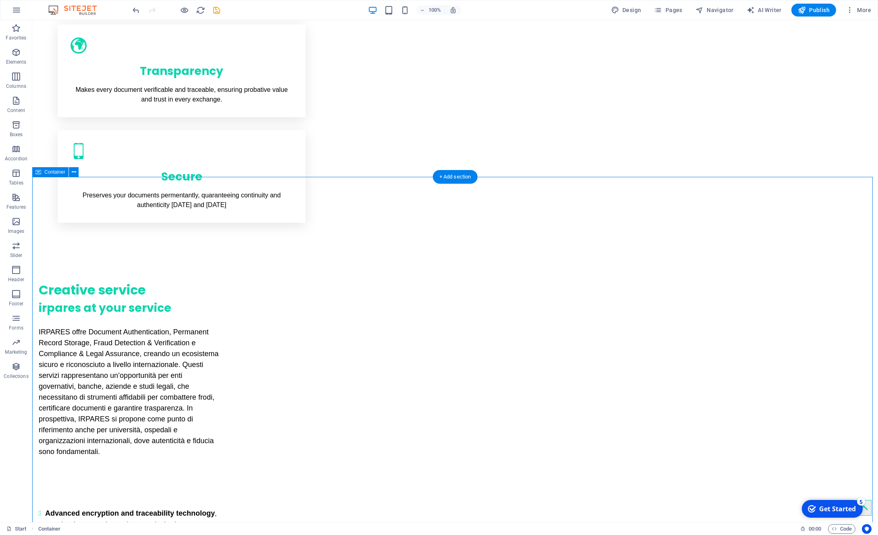
scroll to position [617, 0]
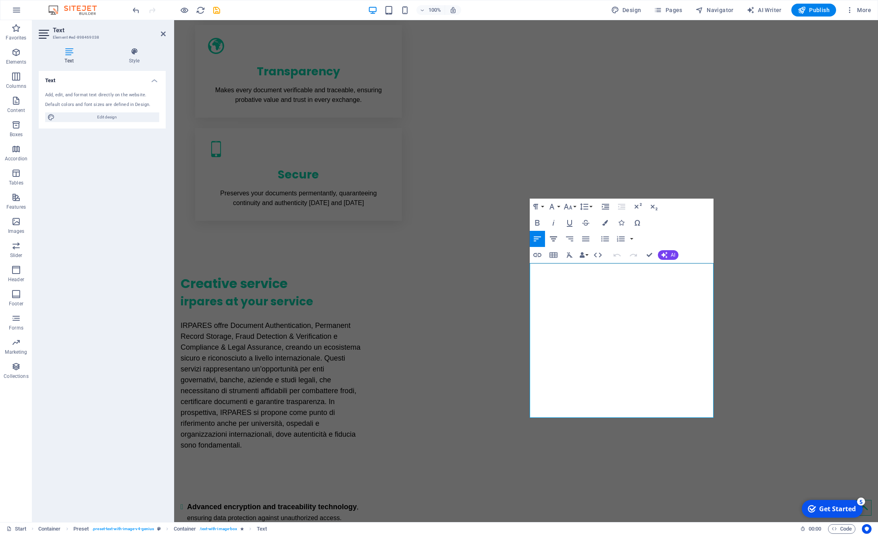
click at [556, 238] on icon "button" at bounding box center [554, 239] width 10 height 10
click at [539, 242] on icon "button" at bounding box center [538, 239] width 10 height 10
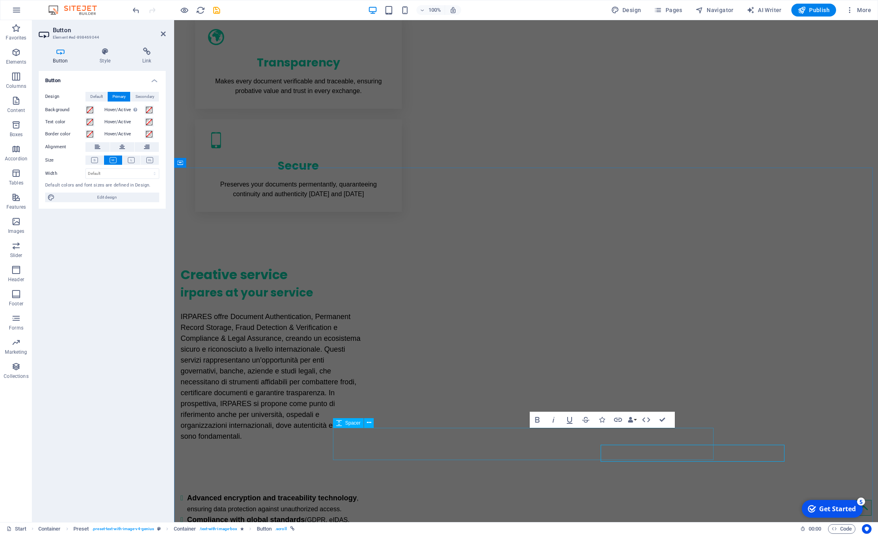
scroll to position [608, 0]
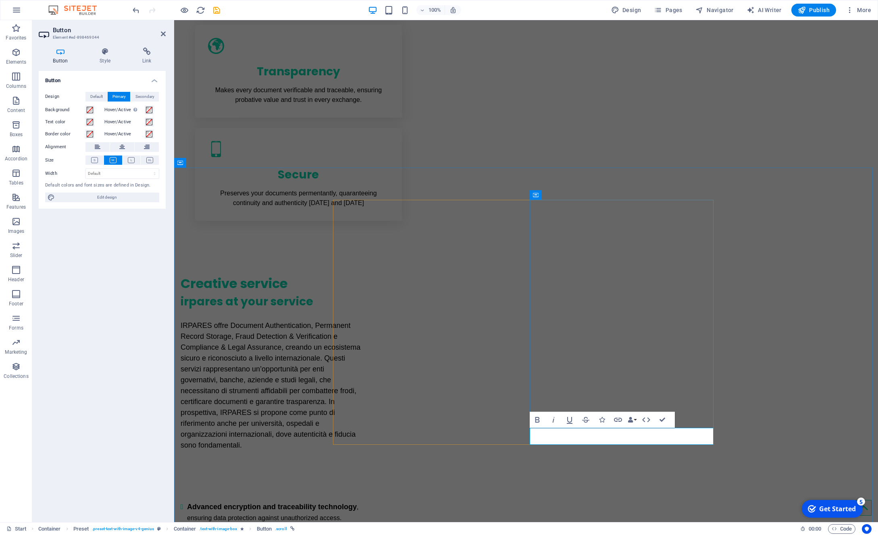
drag, startPoint x: 578, startPoint y: 437, endPoint x: 497, endPoint y: 435, distance: 81.5
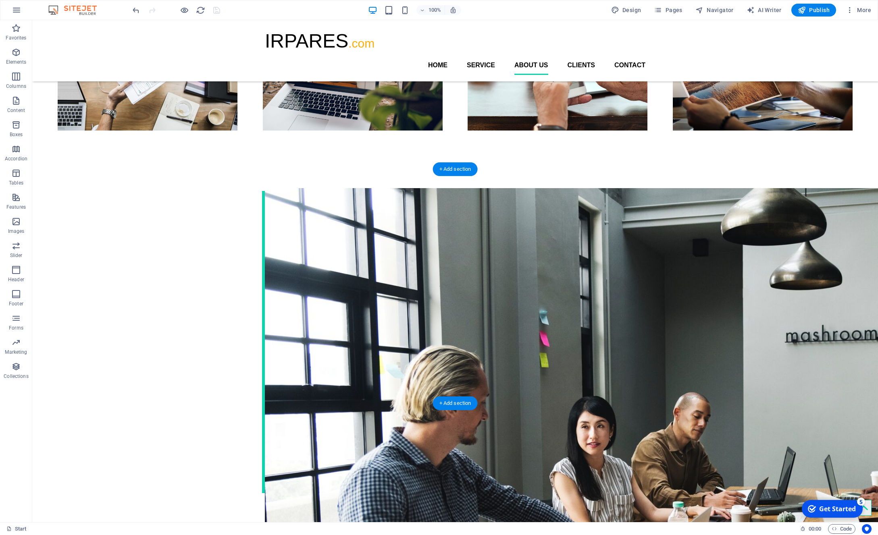
scroll to position [1284, 0]
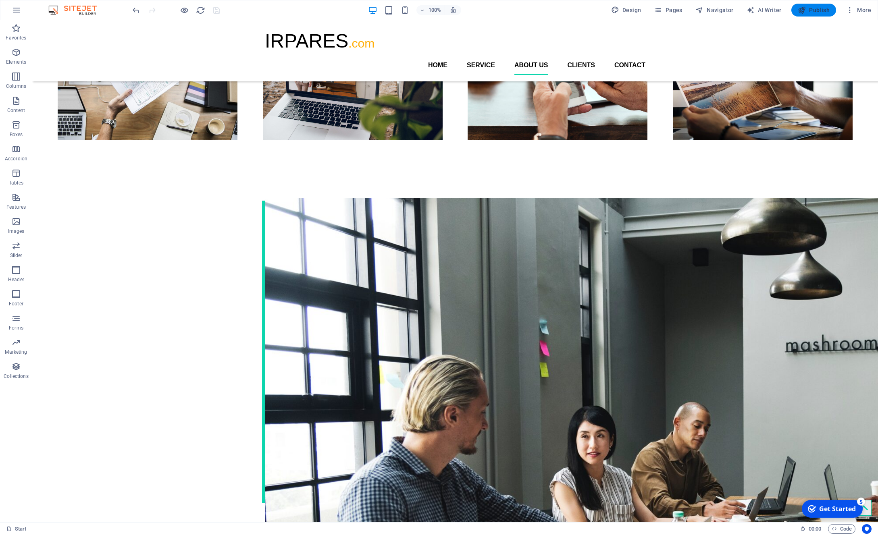
click at [805, 11] on icon "button" at bounding box center [802, 10] width 8 height 8
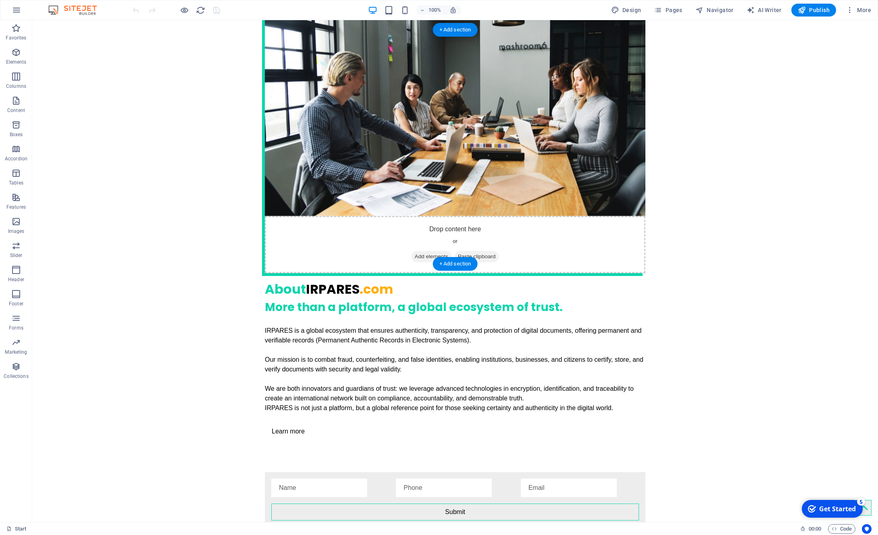
scroll to position [1608, 0]
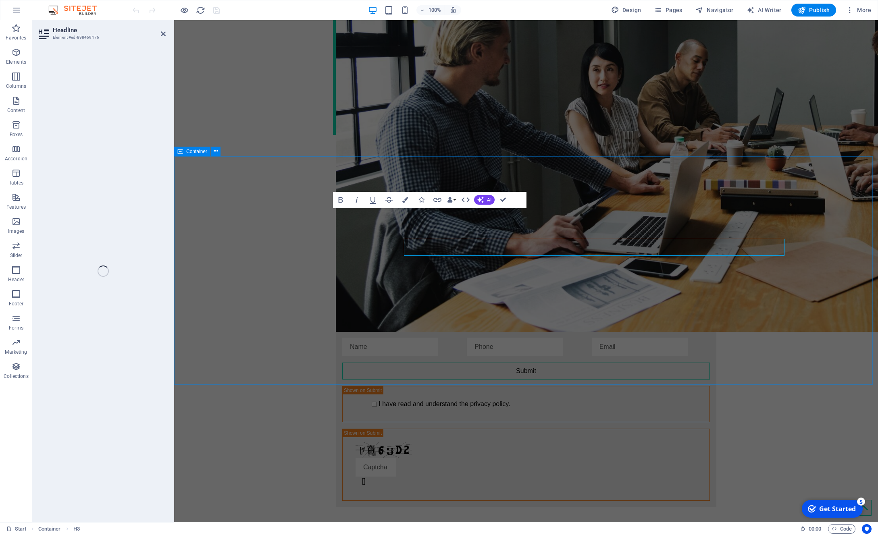
scroll to position [1530, 0]
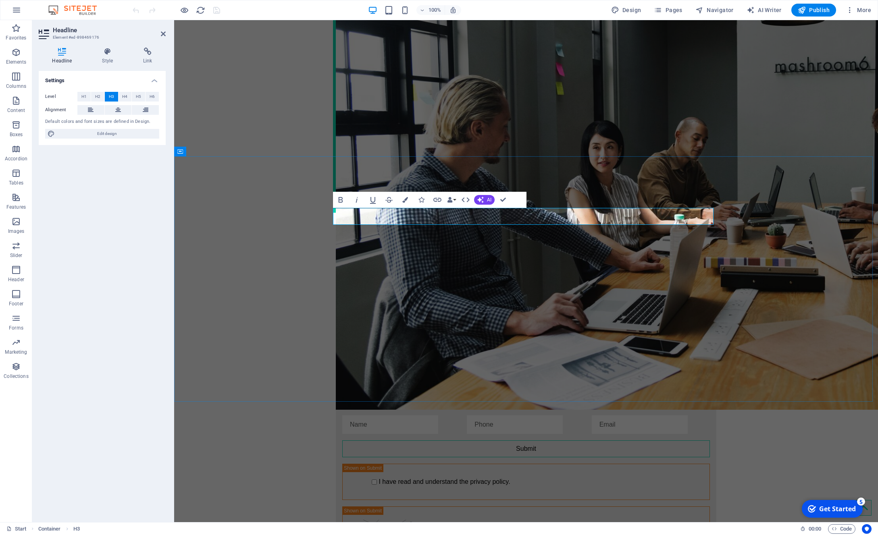
drag, startPoint x: 362, startPoint y: 215, endPoint x: 327, endPoint y: 221, distance: 35.5
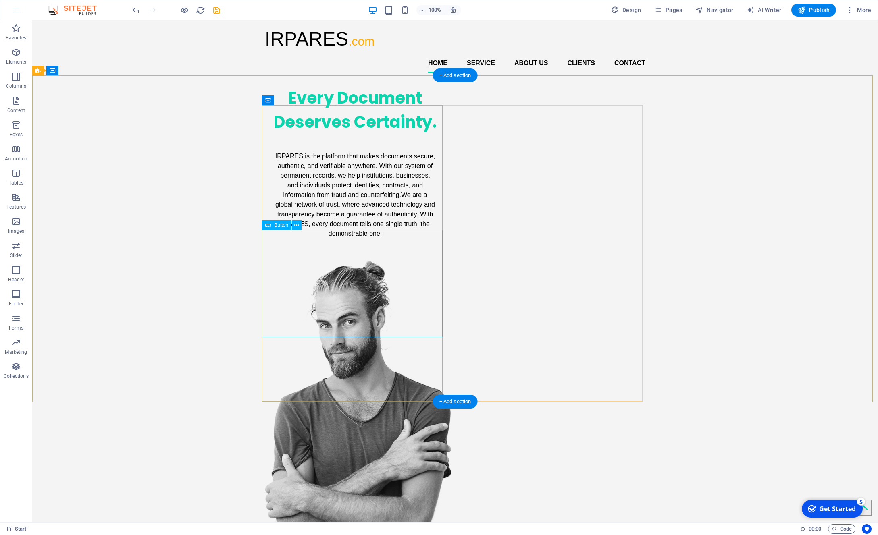
scroll to position [0, 0]
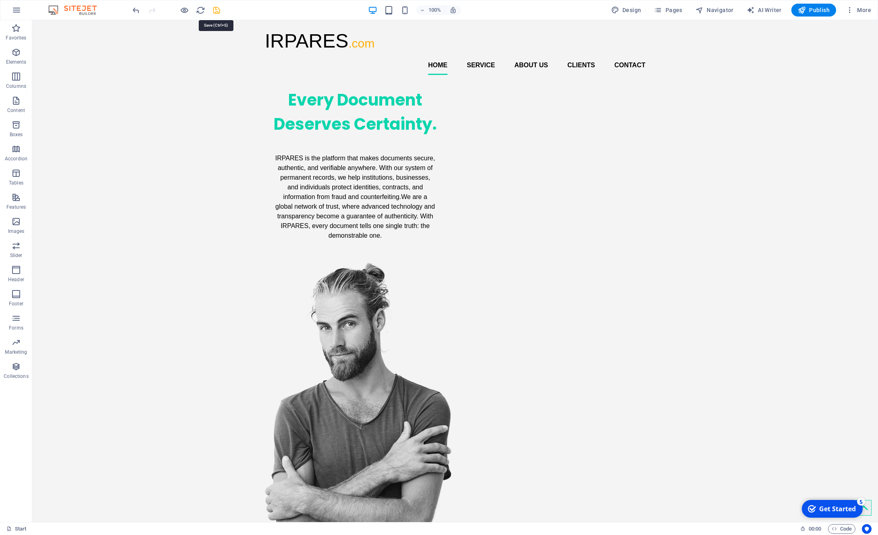
click at [217, 10] on icon "save" at bounding box center [216, 10] width 9 height 9
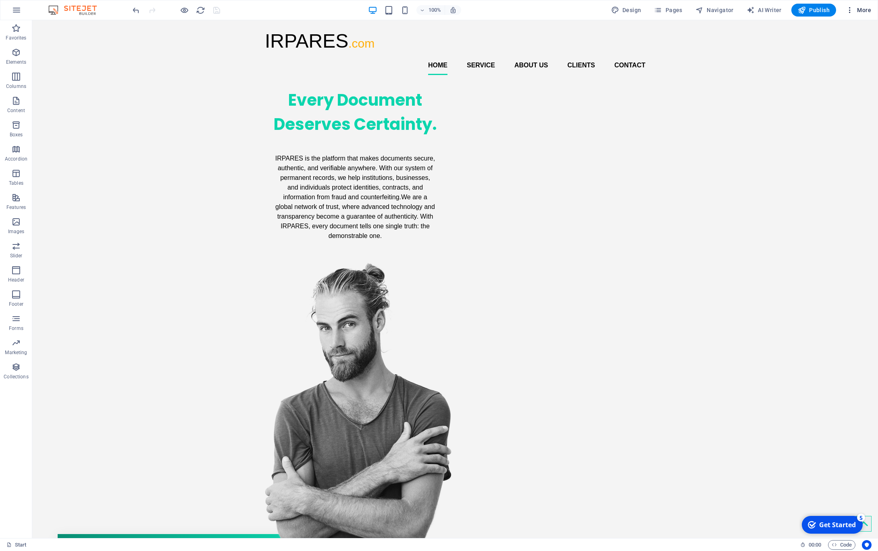
click at [862, 10] on span "More" at bounding box center [858, 10] width 25 height 8
click at [862, 10] on div at bounding box center [439, 275] width 878 height 551
click at [819, 7] on span "Publish" at bounding box center [814, 10] width 32 height 8
